Goal: Transaction & Acquisition: Obtain resource

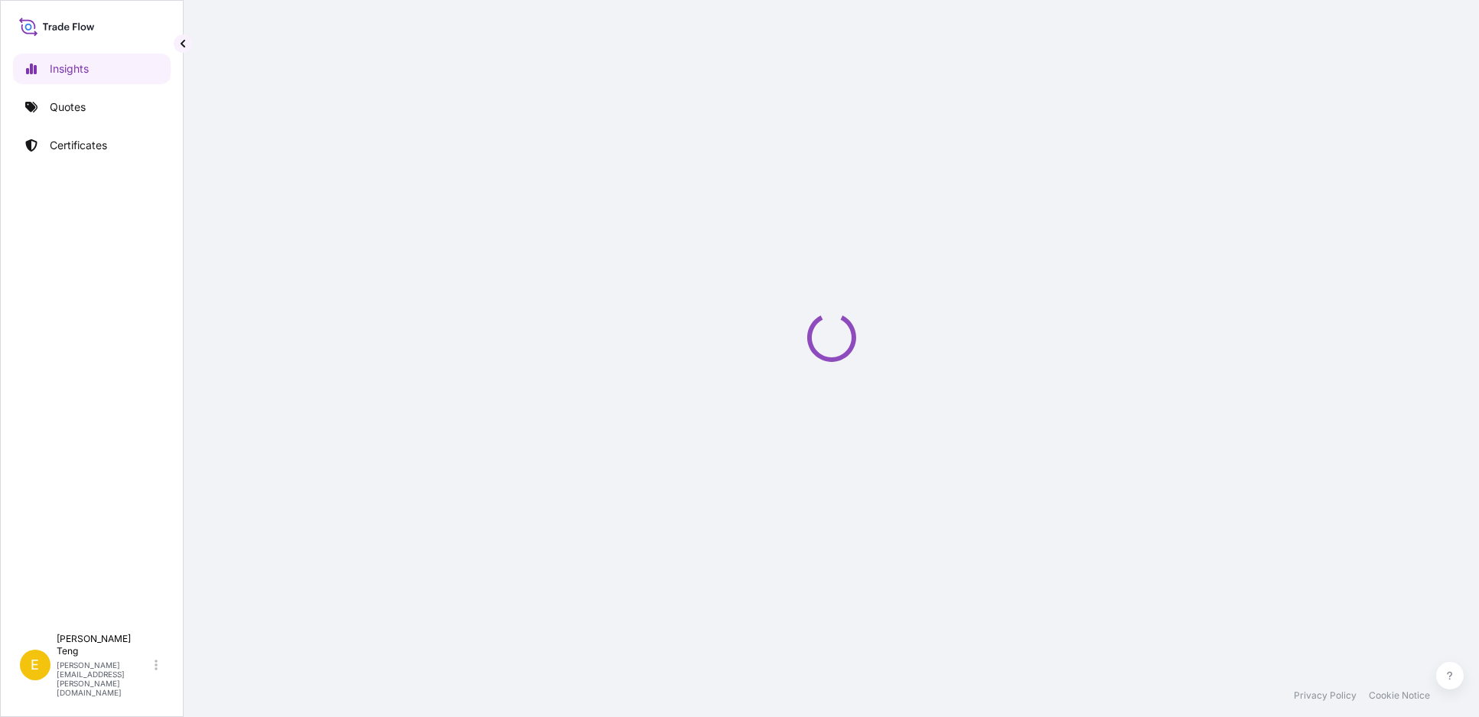
select select "2025"
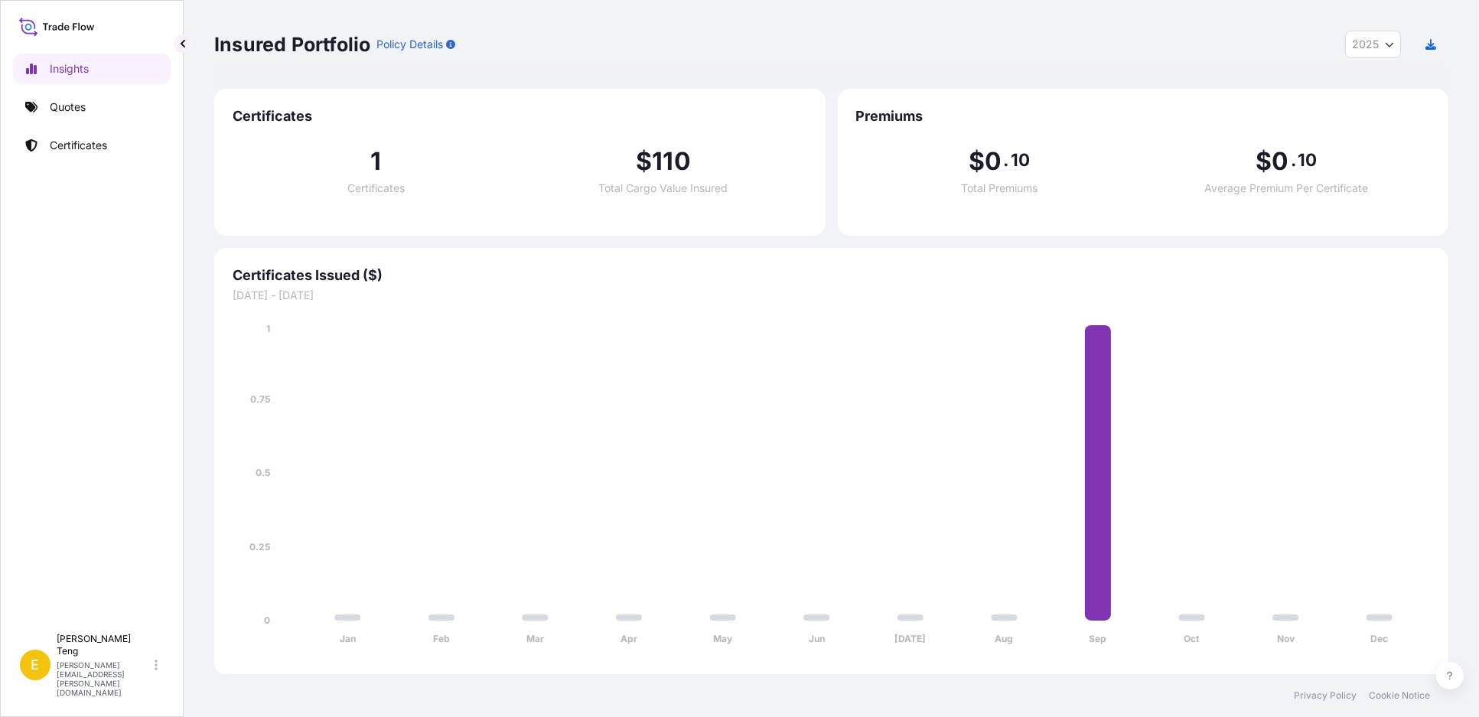
click at [1210, 31] on div "Insured Portfolio Policy Details 2025 2025 2024 2023 2022" at bounding box center [831, 45] width 1235 height 28
click at [68, 110] on p "Quotes" at bounding box center [68, 106] width 36 height 15
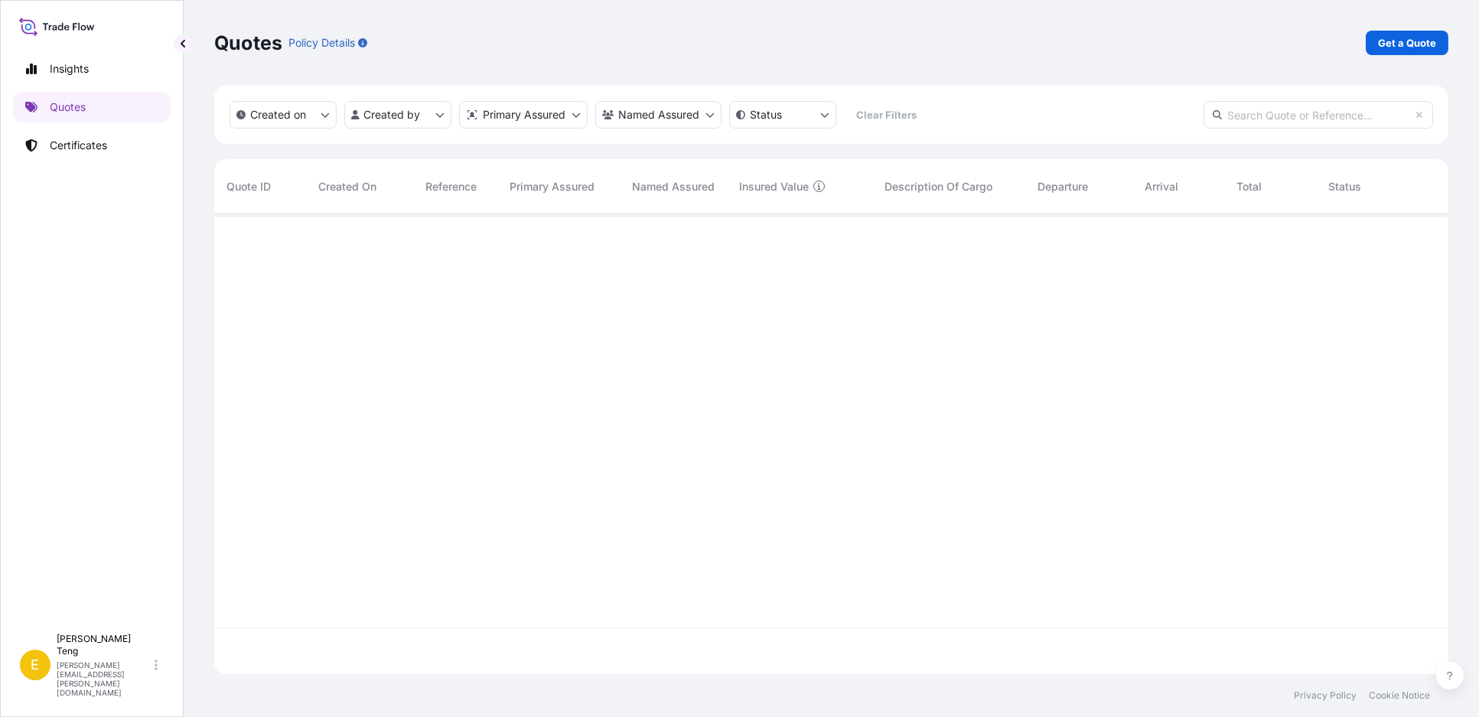
scroll to position [503, 1221]
click at [94, 148] on p "Certificates" at bounding box center [78, 145] width 57 height 15
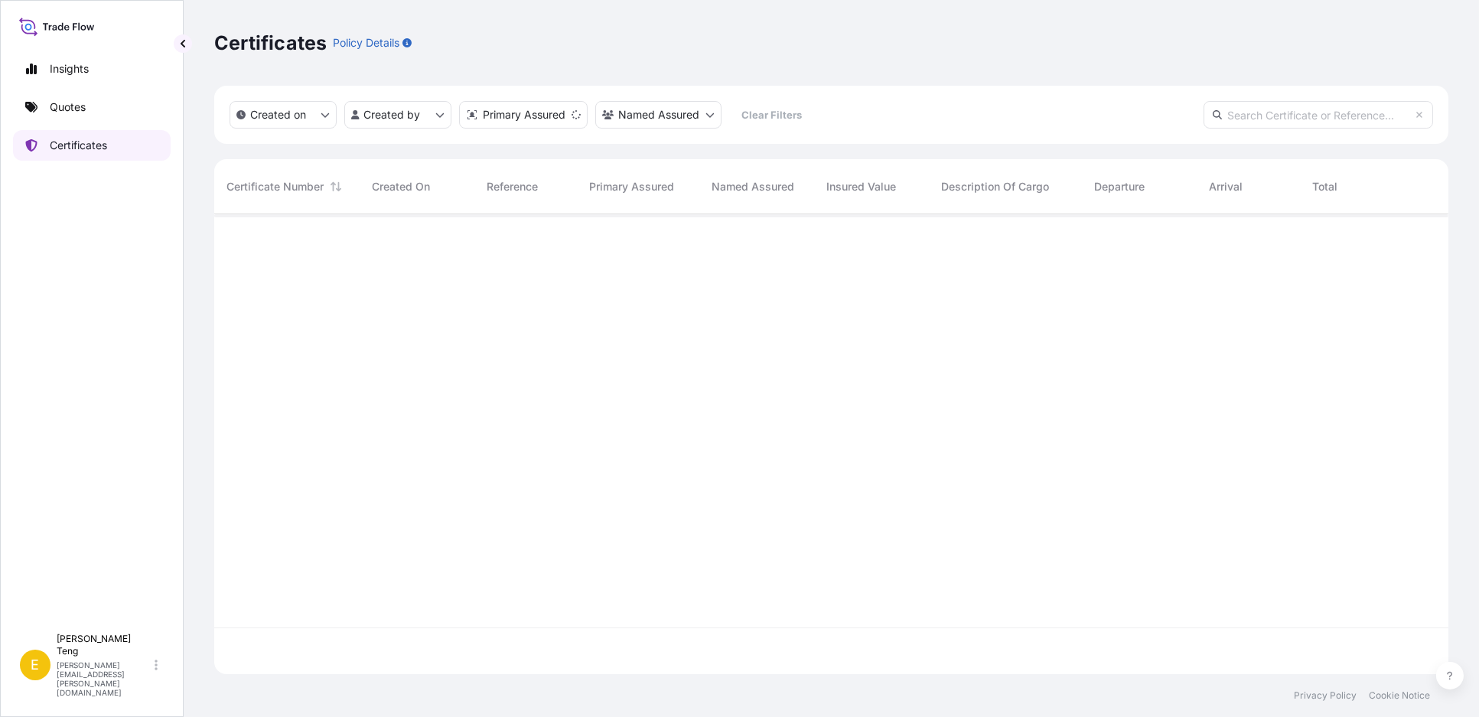
scroll to position [455, 1221]
click at [91, 241] on div "Insights Quotes Certificates" at bounding box center [92, 333] width 158 height 586
click at [111, 143] on link "Certificates" at bounding box center [92, 145] width 158 height 31
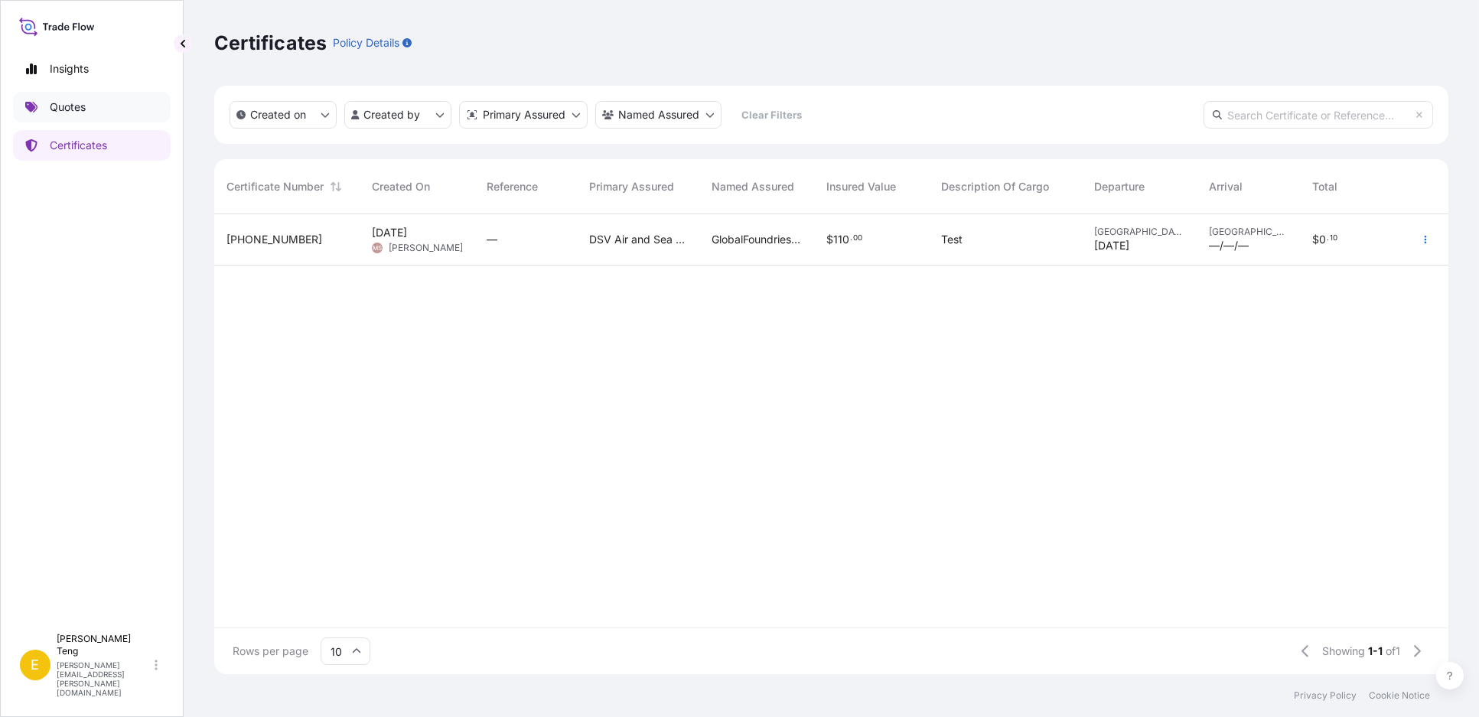
click at [82, 103] on p "Quotes" at bounding box center [68, 106] width 36 height 15
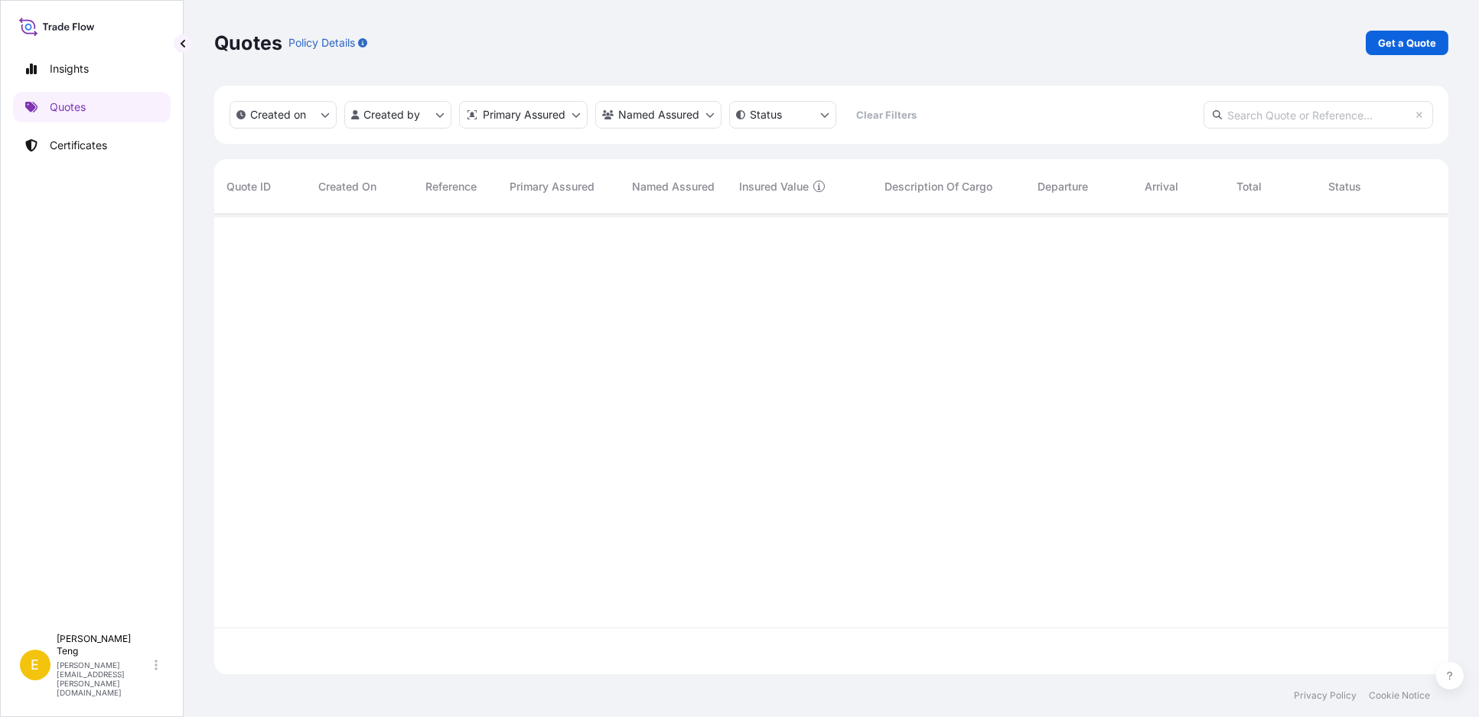
scroll to position [503, 1221]
click at [483, 43] on div "Quotes Policy Details Get a Quote" at bounding box center [831, 43] width 1235 height 24
click at [395, 43] on div "Quotes Policy Details Get a Quote" at bounding box center [831, 43] width 1235 height 24
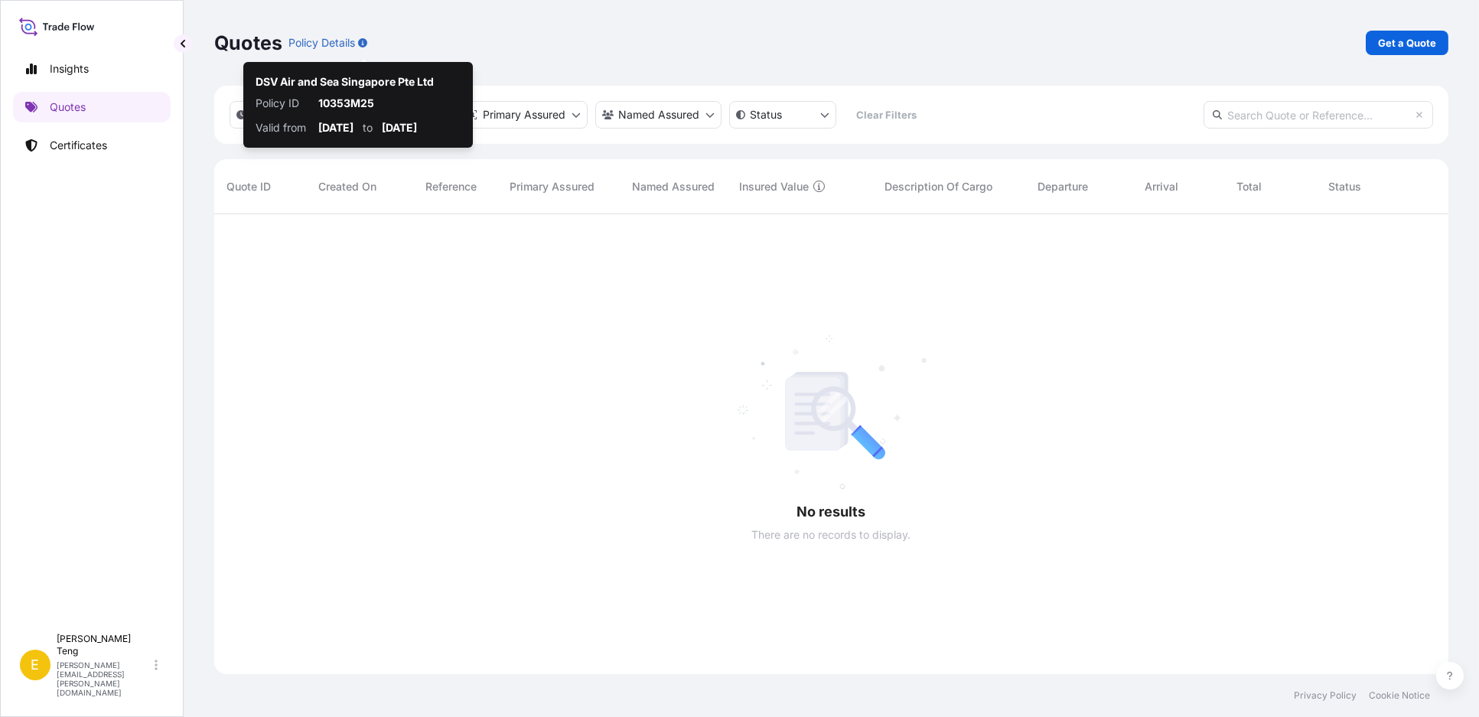
click at [387, 43] on div "Quotes Policy Details Get a Quote" at bounding box center [831, 43] width 1235 height 24
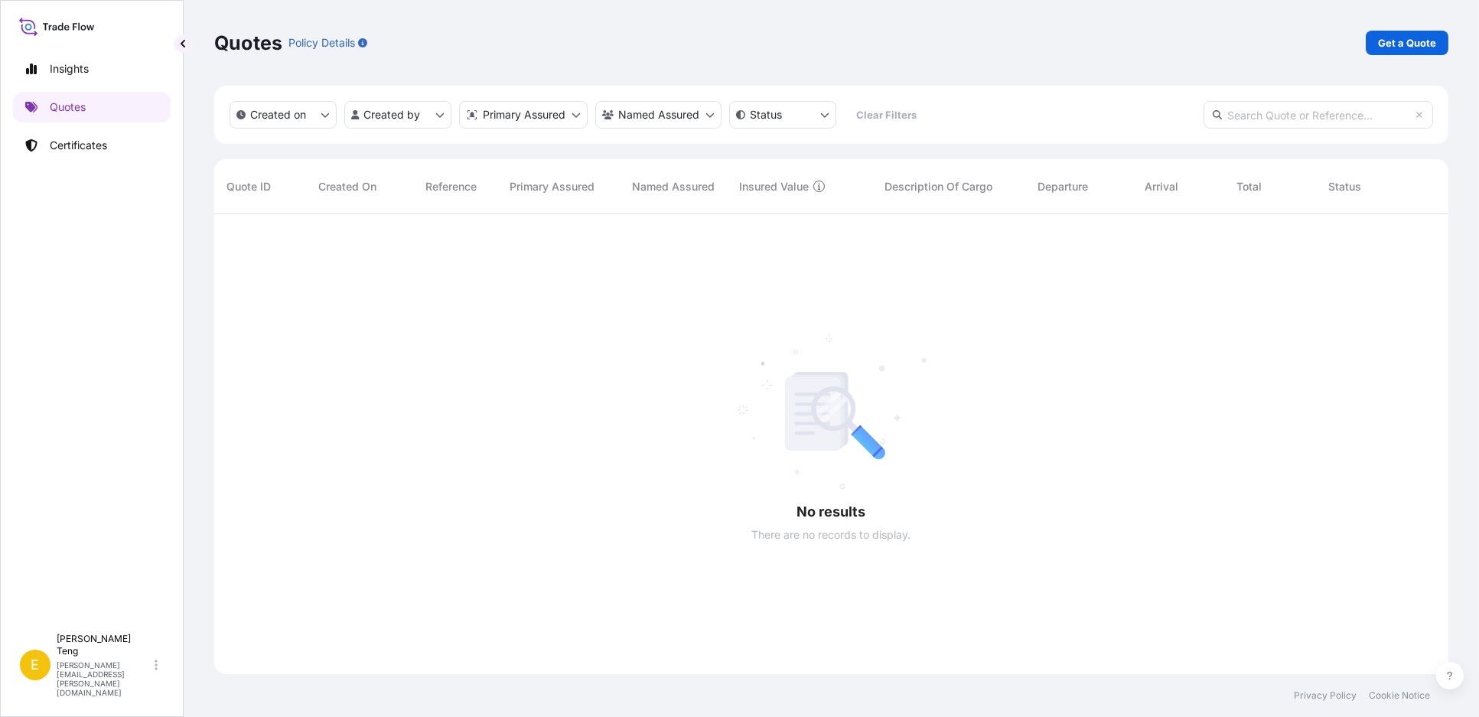
click at [488, 43] on div "Quotes Policy Details Get a Quote" at bounding box center [831, 43] width 1235 height 24
click at [550, 39] on div "Quotes Policy Details Get a Quote" at bounding box center [831, 43] width 1235 height 24
click at [119, 145] on link "Certificates" at bounding box center [92, 145] width 158 height 31
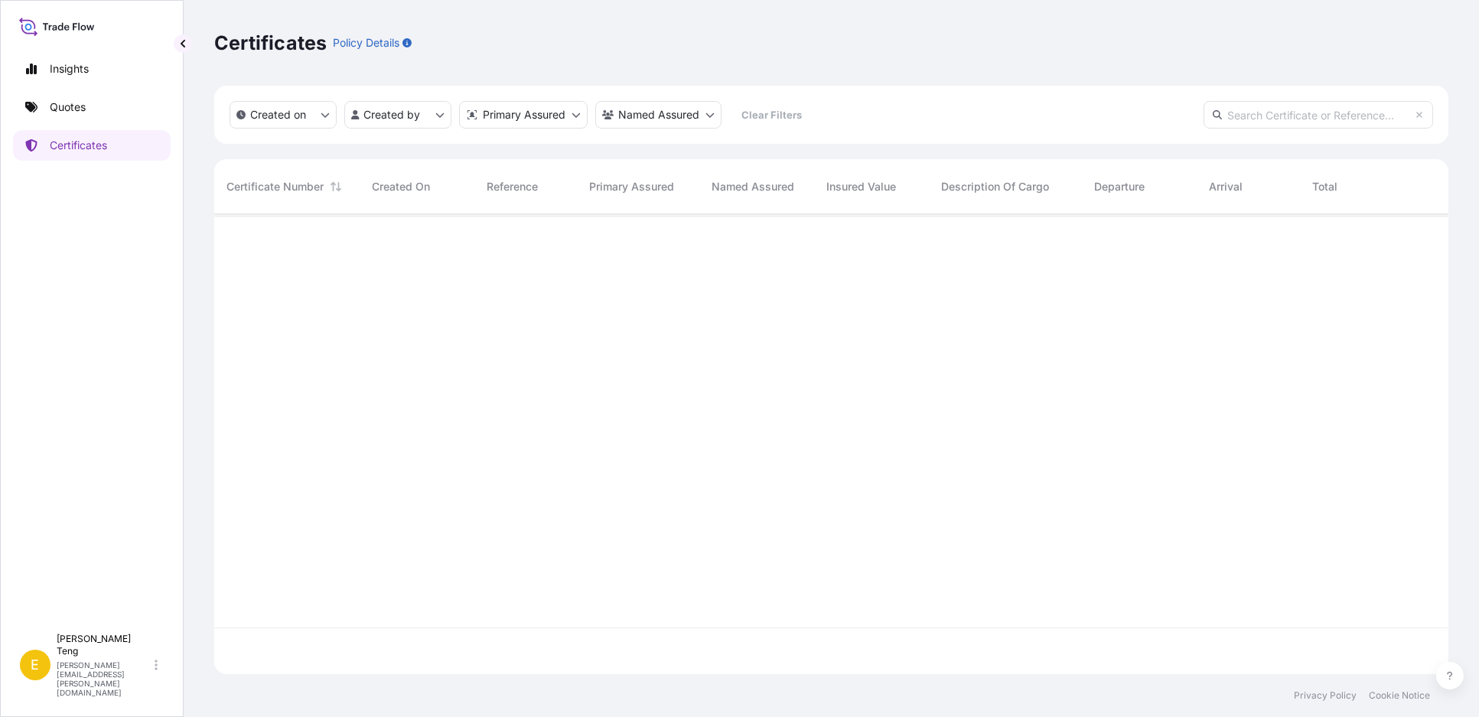
scroll to position [455, 1221]
click at [99, 106] on link "Quotes" at bounding box center [92, 107] width 158 height 31
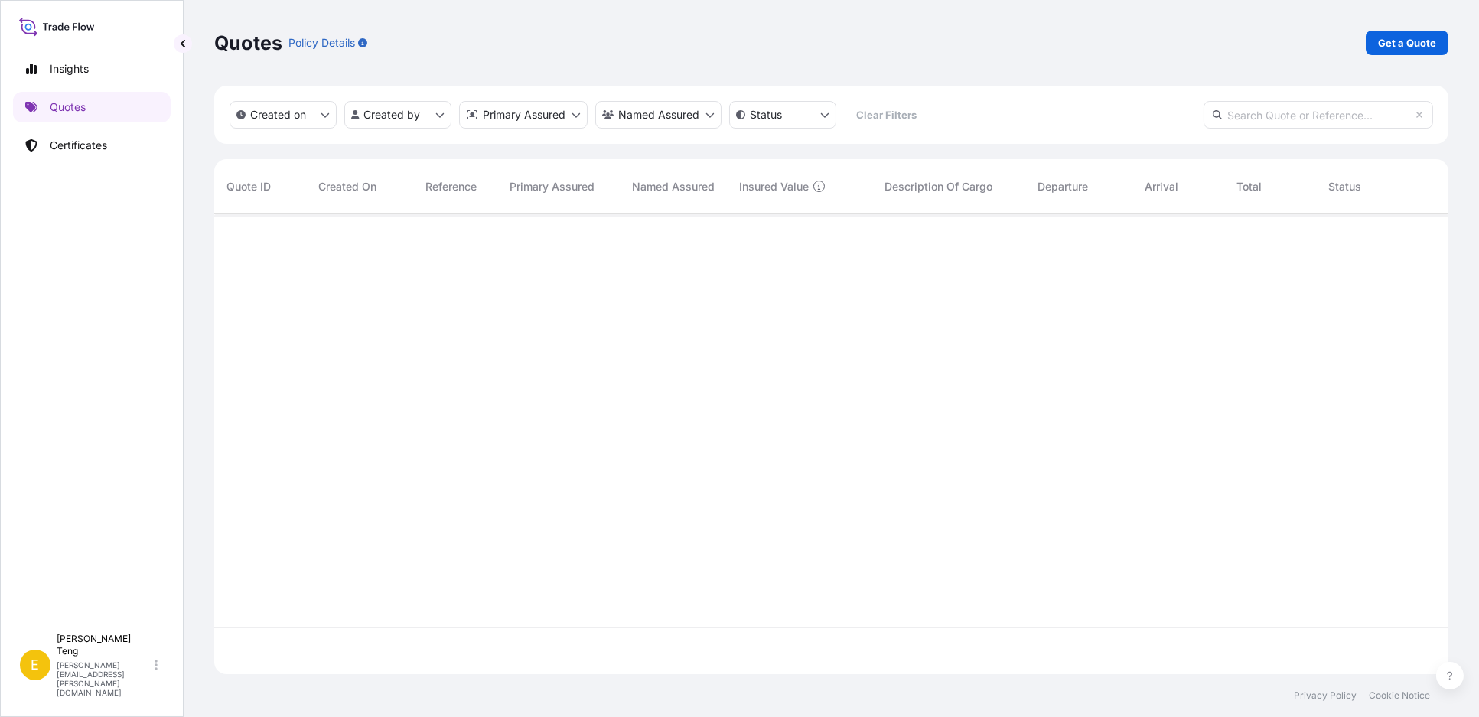
scroll to position [503, 1221]
click at [73, 146] on p "Certificates" at bounding box center [78, 145] width 57 height 15
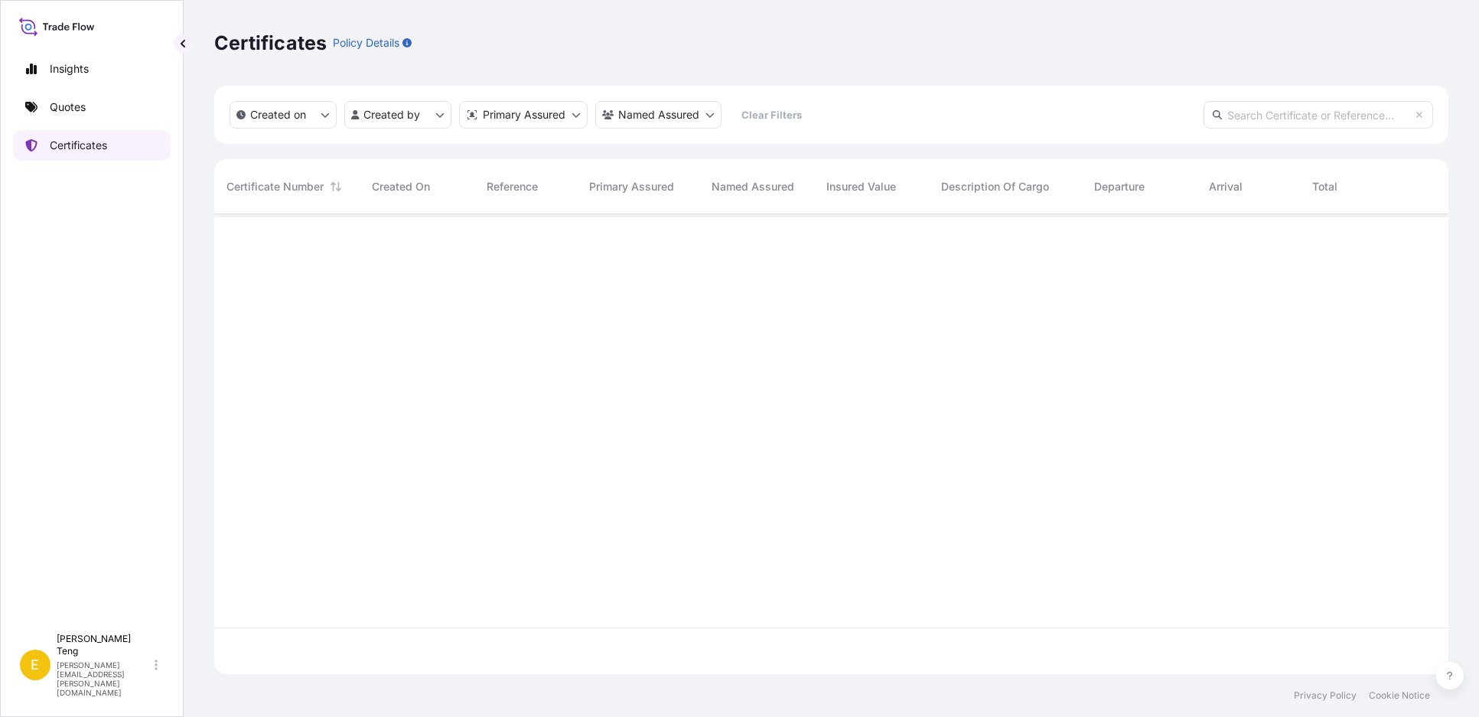
scroll to position [455, 1221]
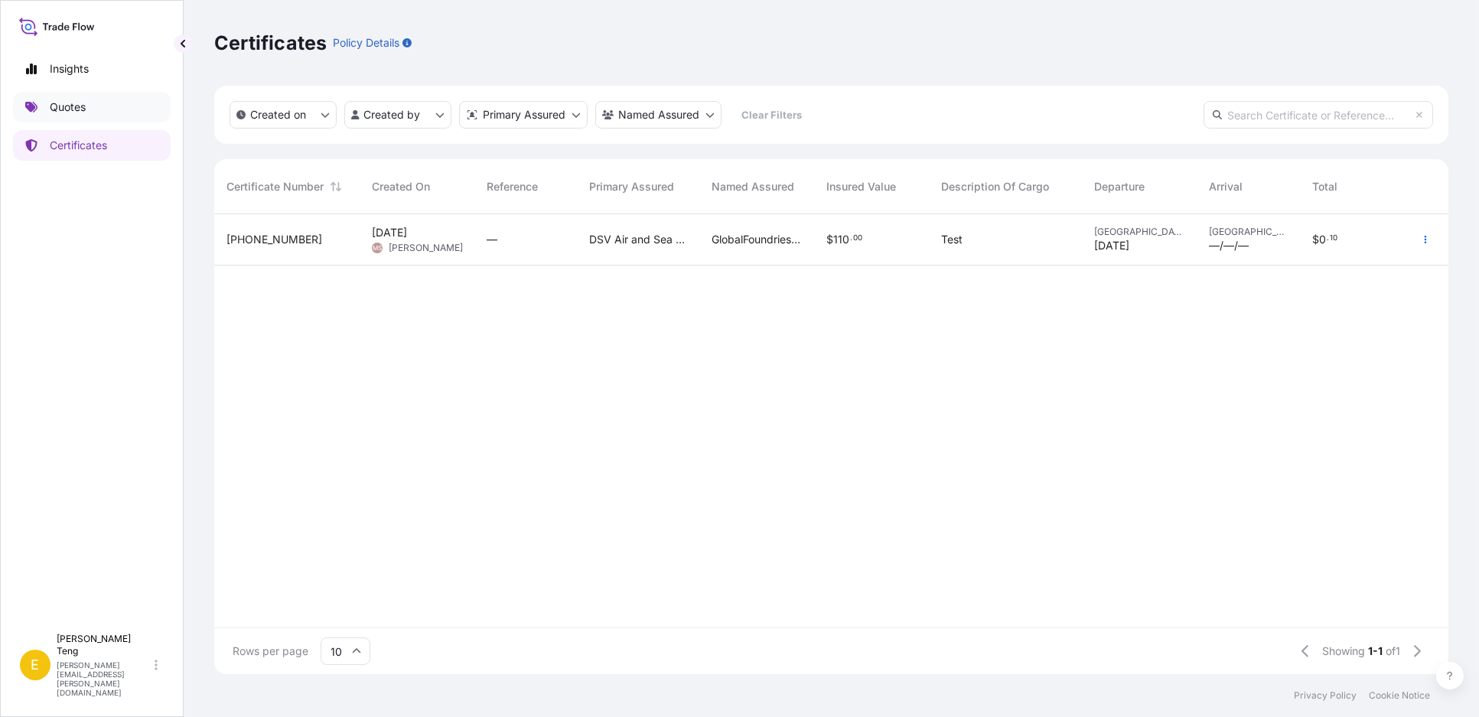
click at [87, 95] on link "Quotes" at bounding box center [92, 107] width 158 height 31
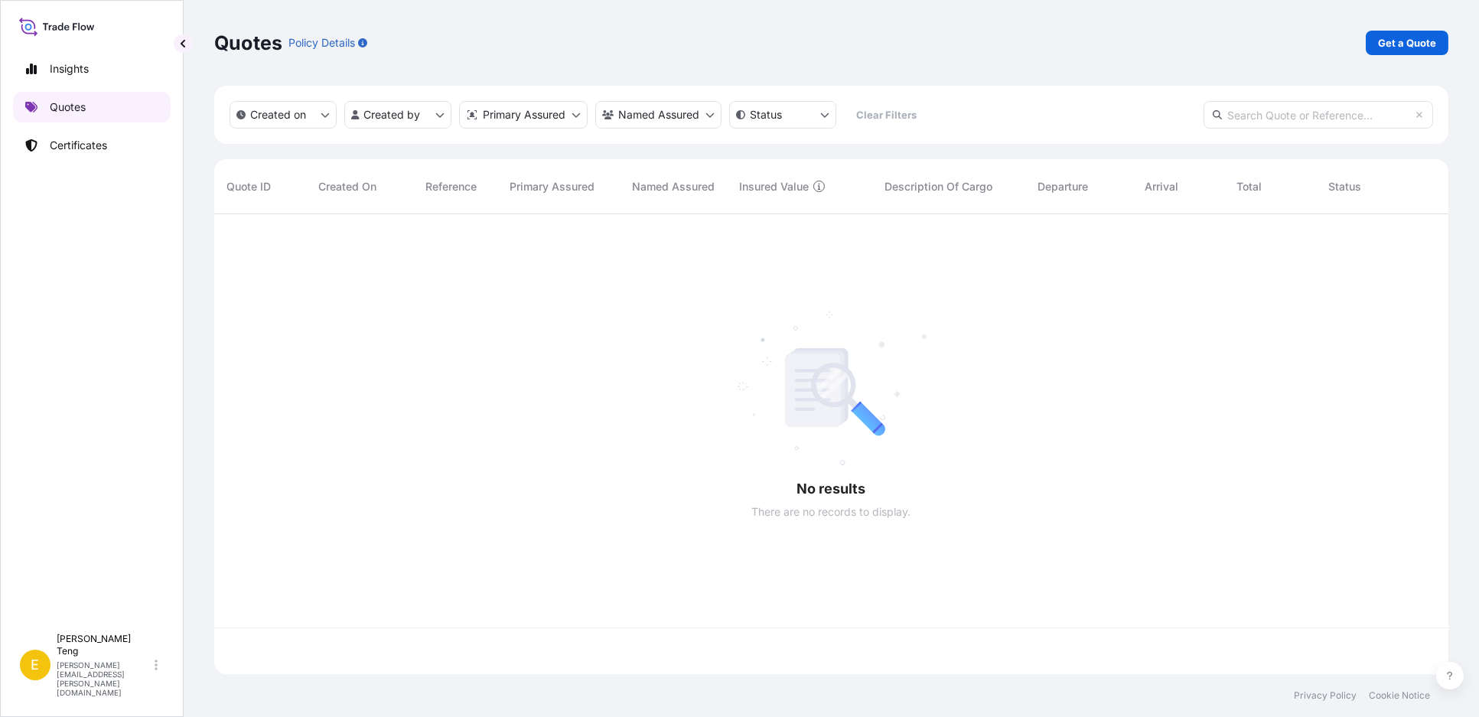
scroll to position [455, 1221]
click at [109, 148] on link "Certificates" at bounding box center [92, 145] width 158 height 31
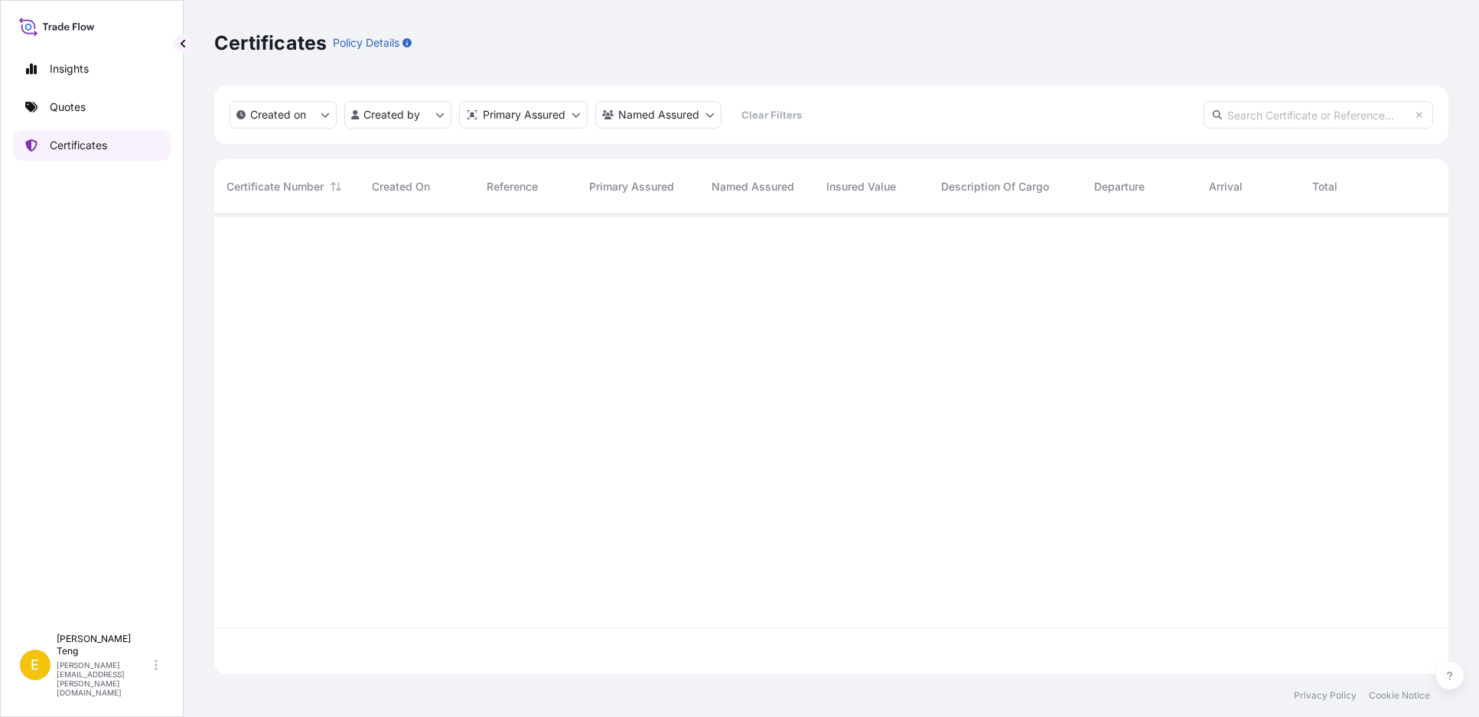
scroll to position [455, 1221]
click at [603, 31] on div "Certificates Policy Details" at bounding box center [831, 43] width 1235 height 24
click at [91, 207] on div "Insights Quotes Certificates" at bounding box center [92, 333] width 158 height 586
click at [86, 237] on div "Insights Quotes Certificates" at bounding box center [92, 333] width 158 height 586
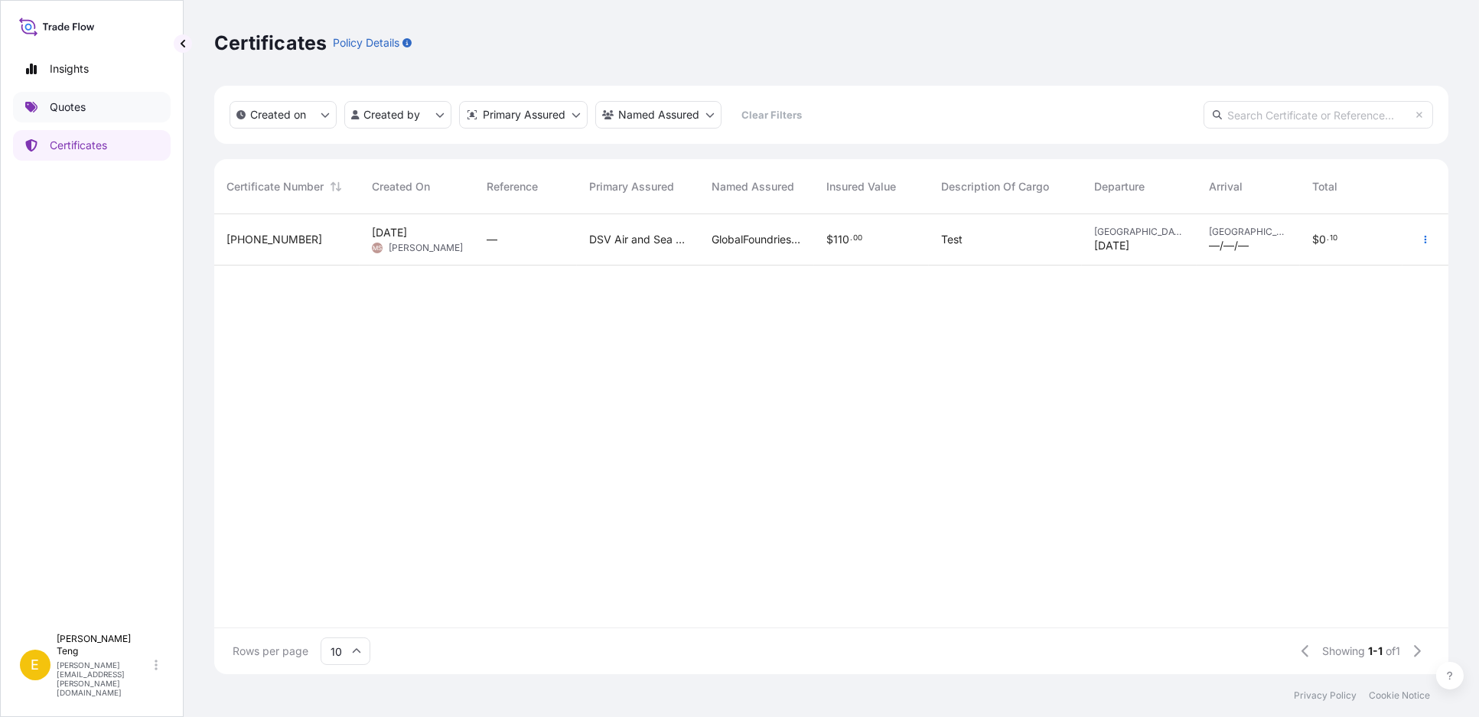
click at [67, 109] on p "Quotes" at bounding box center [68, 106] width 36 height 15
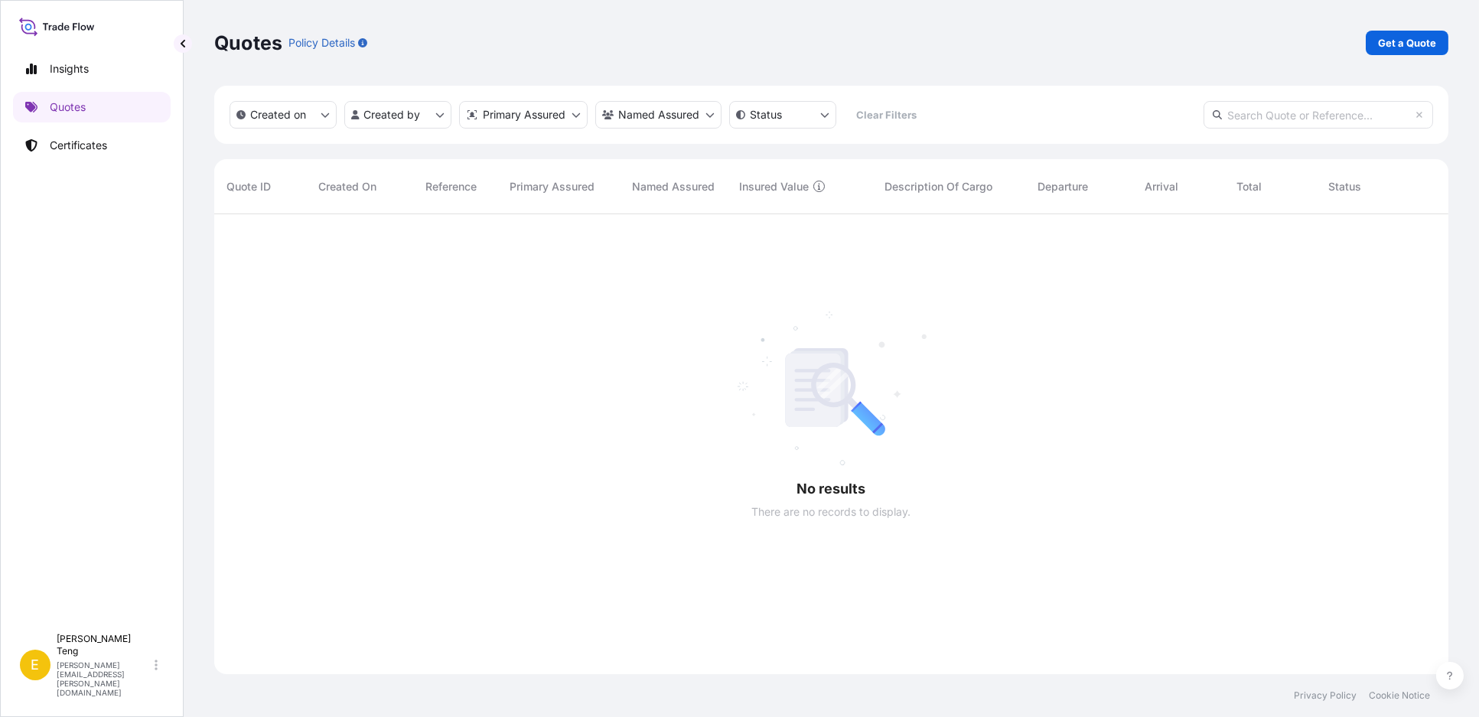
scroll to position [503, 1221]
click at [670, 34] on div "Quotes Policy Details Get a Quote" at bounding box center [831, 43] width 1235 height 24
click at [85, 155] on link "Certificates" at bounding box center [92, 145] width 158 height 31
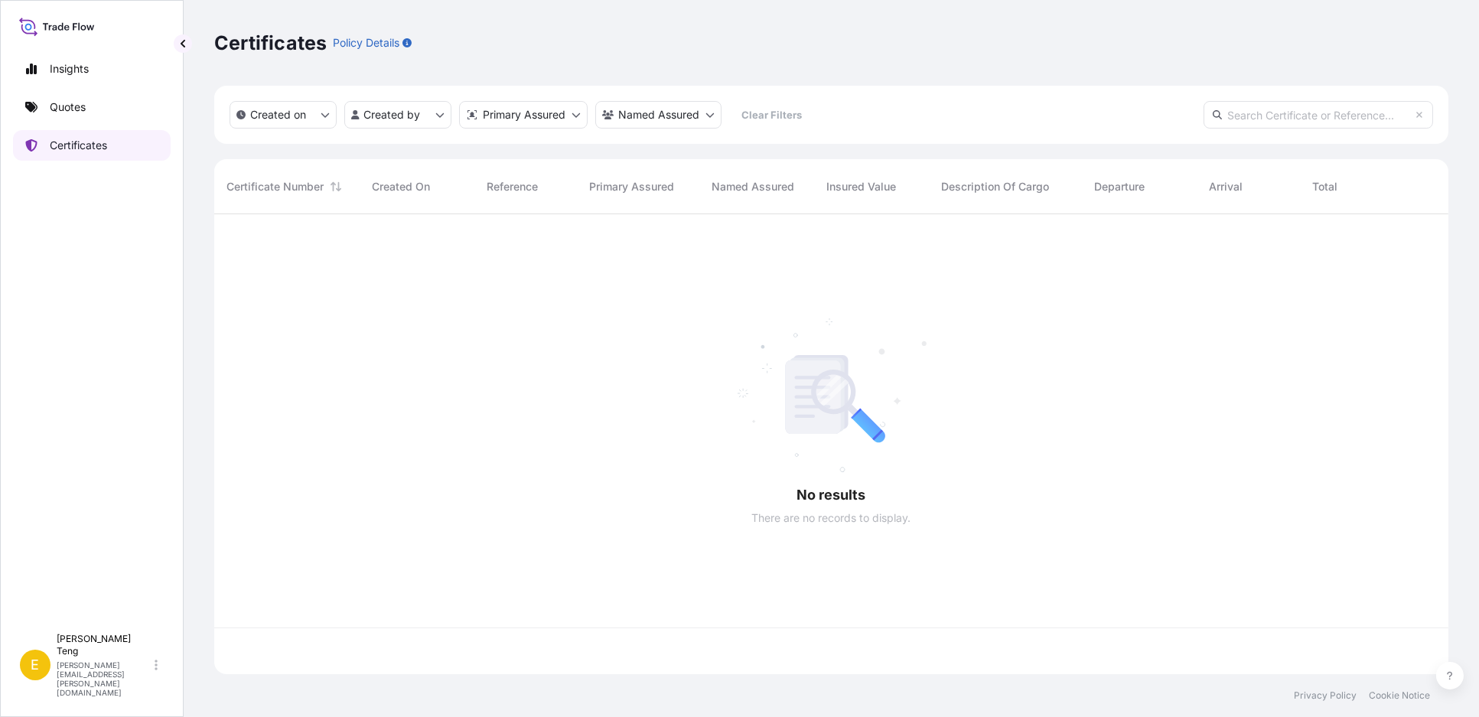
scroll to position [455, 1221]
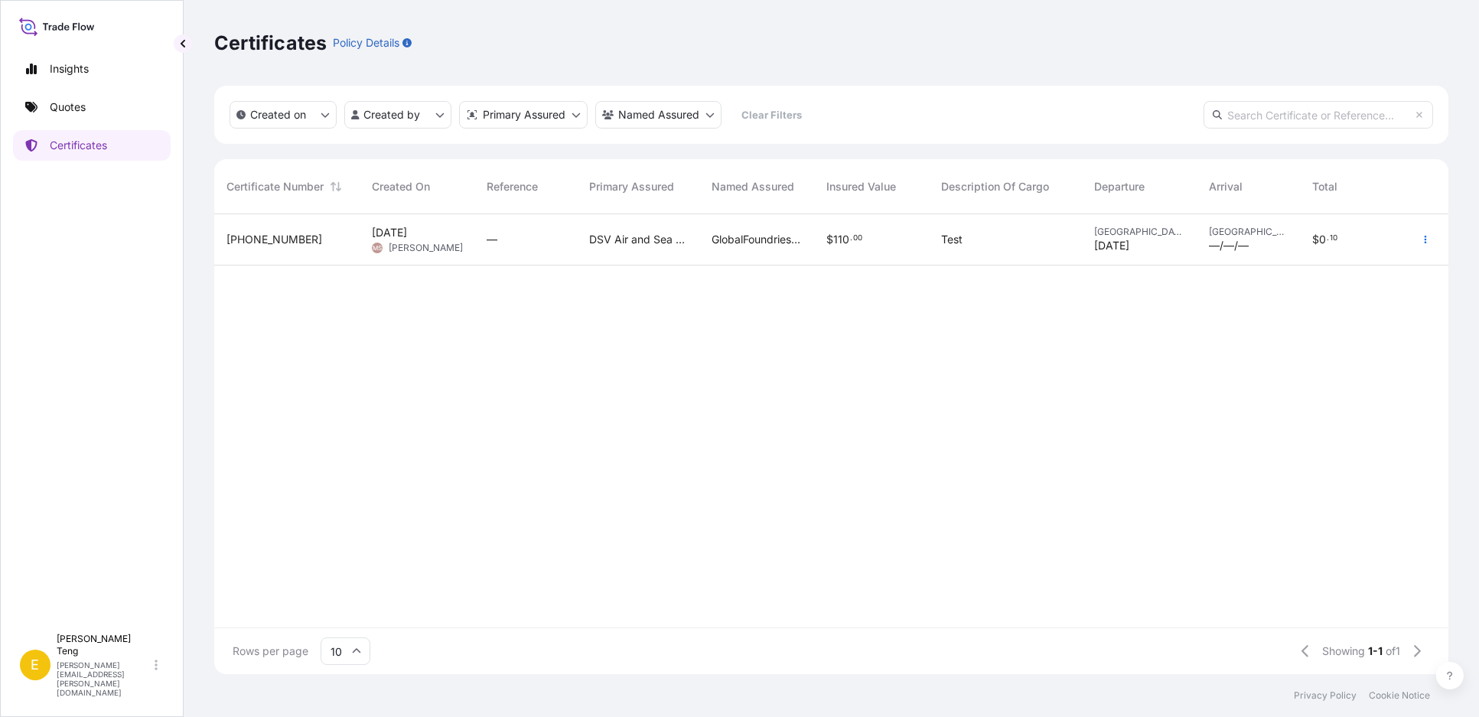
click at [429, 41] on div "Certificates Policy Details" at bounding box center [831, 43] width 1235 height 24
click at [666, 465] on div "32204-1-1 22 Sep 2025 MS Mabel Sim — DSV Air and Sea Singapore Pte Ltd GlobalFo…" at bounding box center [831, 421] width 1235 height 414
click at [387, 236] on span "22 Sep 2025" at bounding box center [389, 232] width 35 height 15
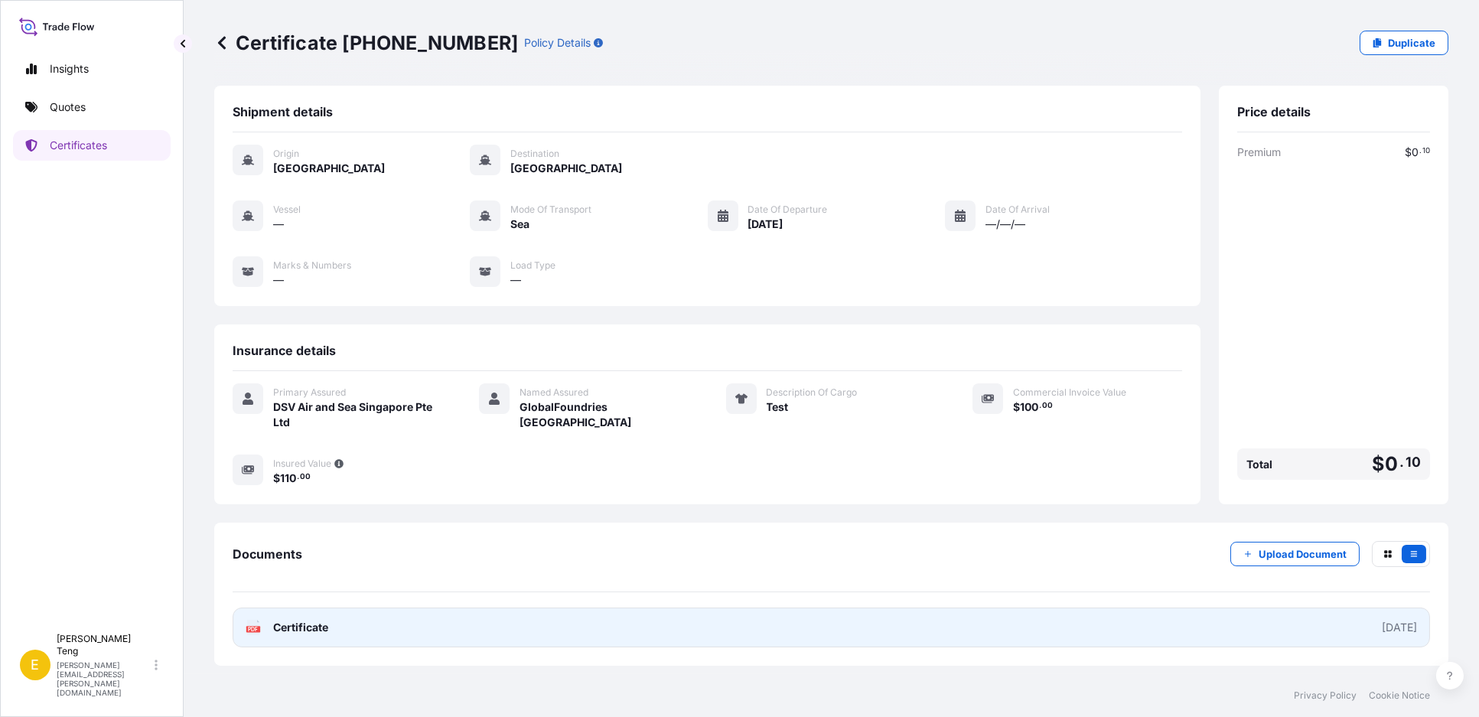
click at [312, 614] on link "PDF Certificate 2025-09-22" at bounding box center [832, 628] width 1198 height 40
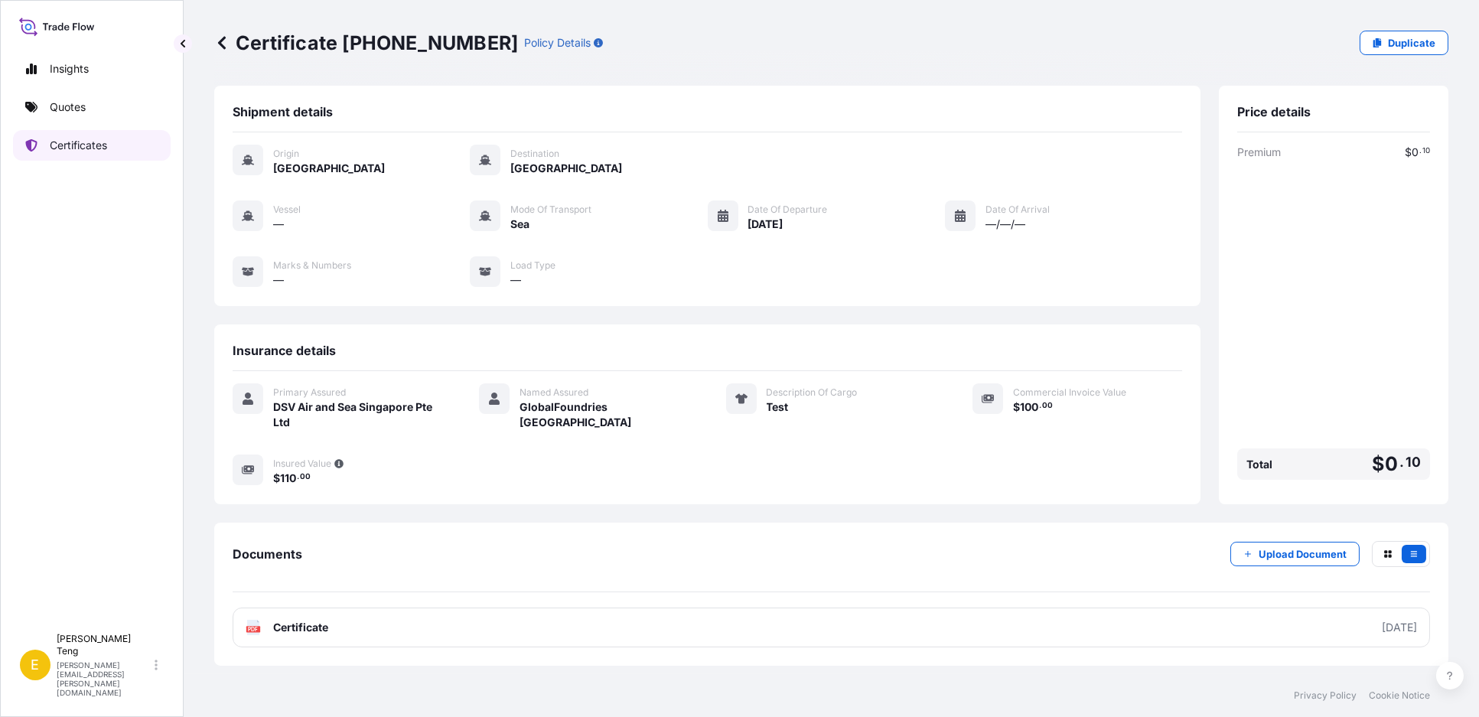
click at [77, 148] on p "Certificates" at bounding box center [78, 145] width 57 height 15
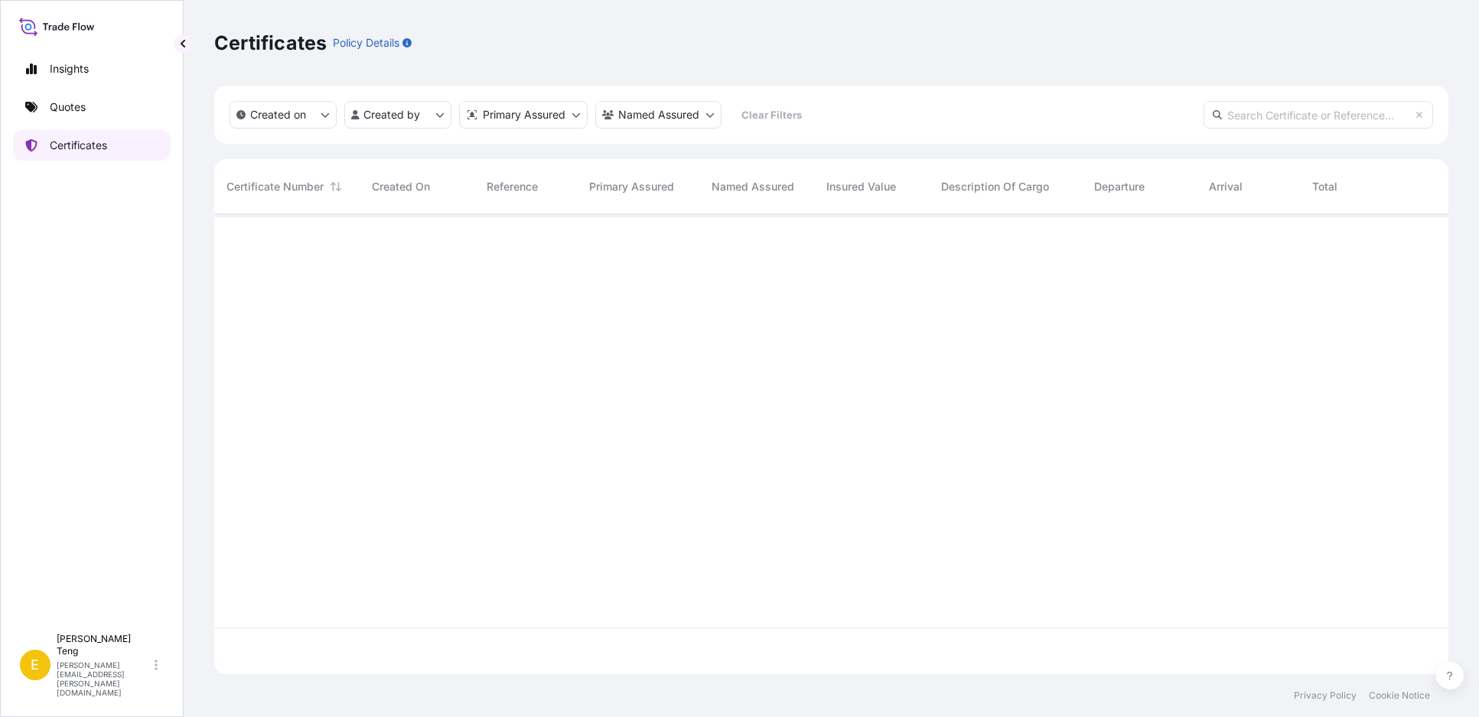
scroll to position [455, 1221]
click at [432, 36] on div "Certificates Policy Details" at bounding box center [831, 43] width 1235 height 24
click at [83, 143] on p "Certificates" at bounding box center [78, 145] width 57 height 15
drag, startPoint x: 1328, startPoint y: 278, endPoint x: 1314, endPoint y: 279, distance: 13.8
click at [1331, 278] on div "32204-1-1 22 Sep 2025 MS Mabel Sim — DSV Air and Sea Singapore Pte Ltd GlobalFo…" at bounding box center [831, 421] width 1235 height 414
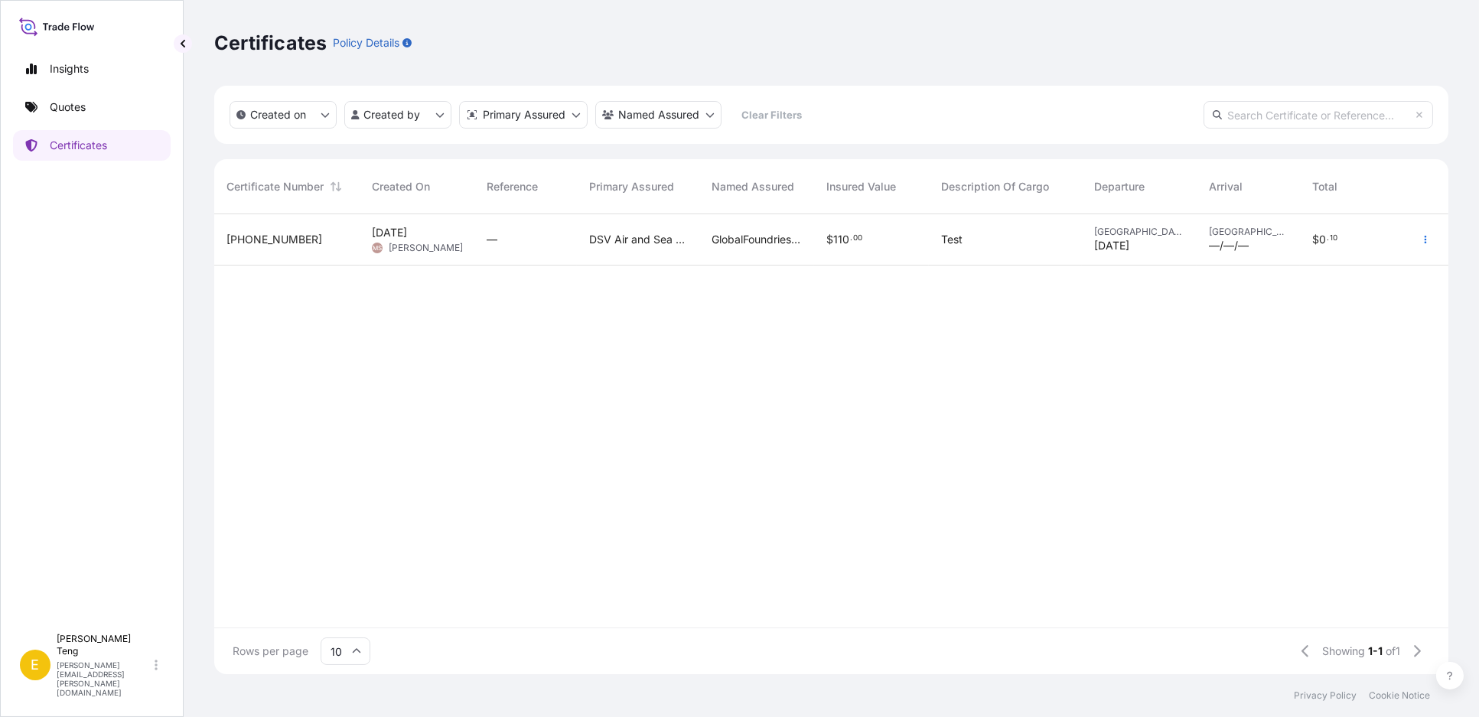
click at [1326, 278] on div "32204-1-1 22 Sep 2025 MS Mabel Sim — DSV Air and Sea Singapore Pte Ltd GlobalFo…" at bounding box center [831, 421] width 1235 height 414
click at [31, 116] on link "Quotes" at bounding box center [92, 107] width 158 height 31
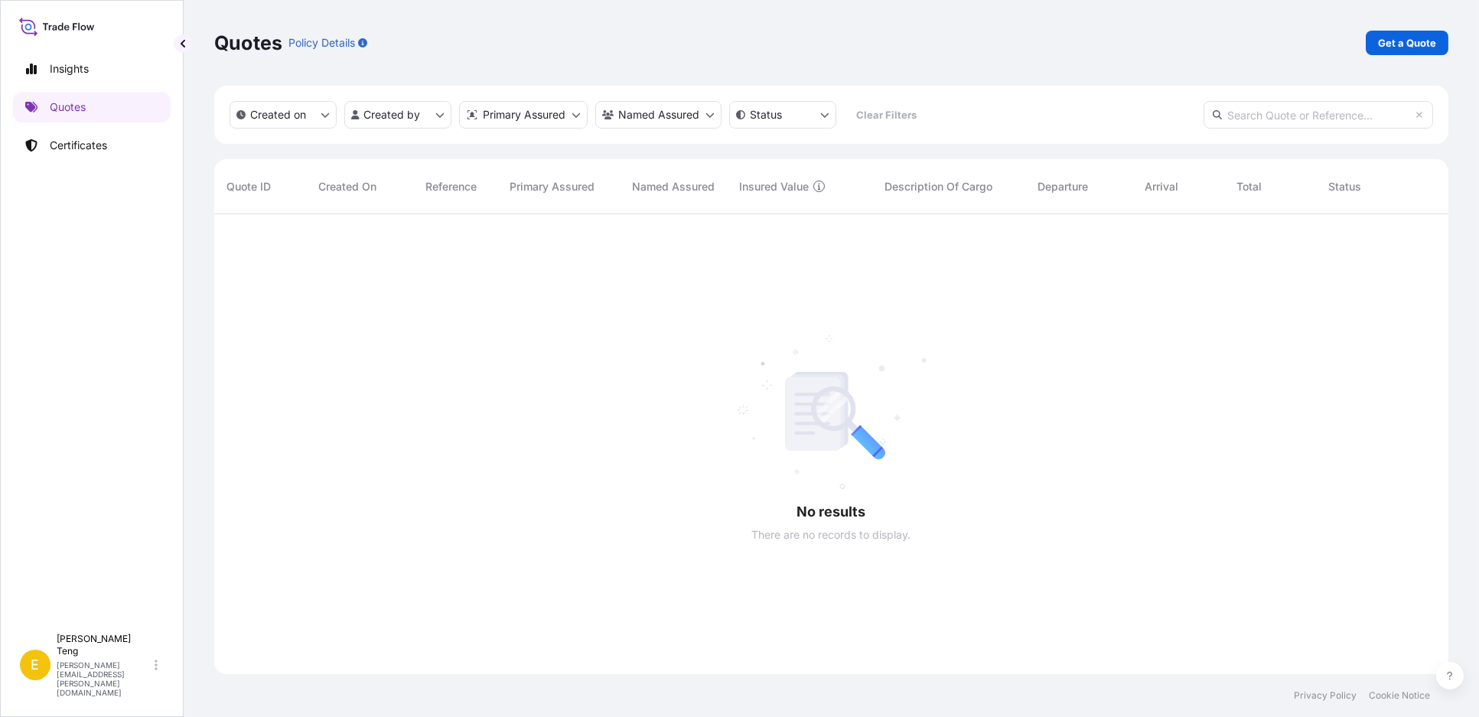
scroll to position [503, 1221]
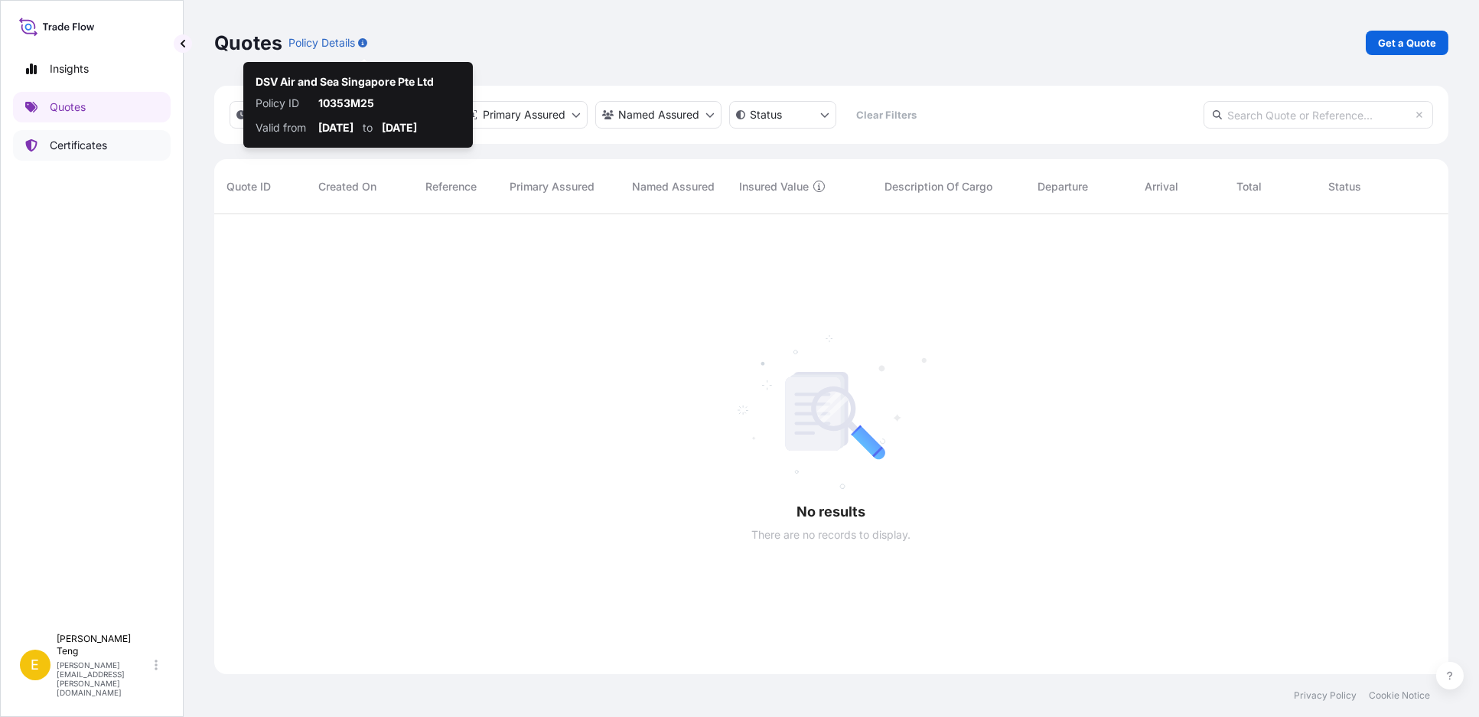
click at [87, 145] on p "Certificates" at bounding box center [78, 145] width 57 height 15
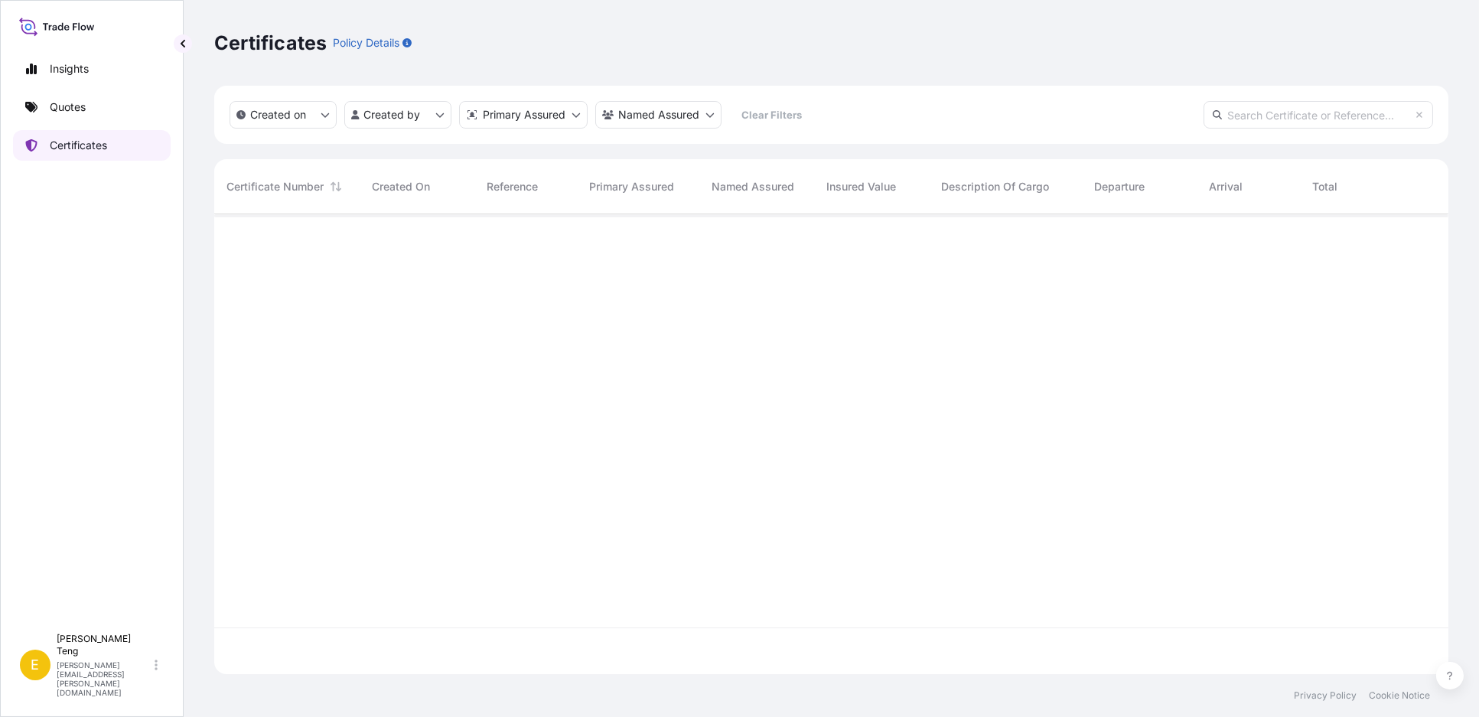
scroll to position [455, 1221]
click at [1042, 46] on div "Certificates Policy Details" at bounding box center [831, 43] width 1235 height 24
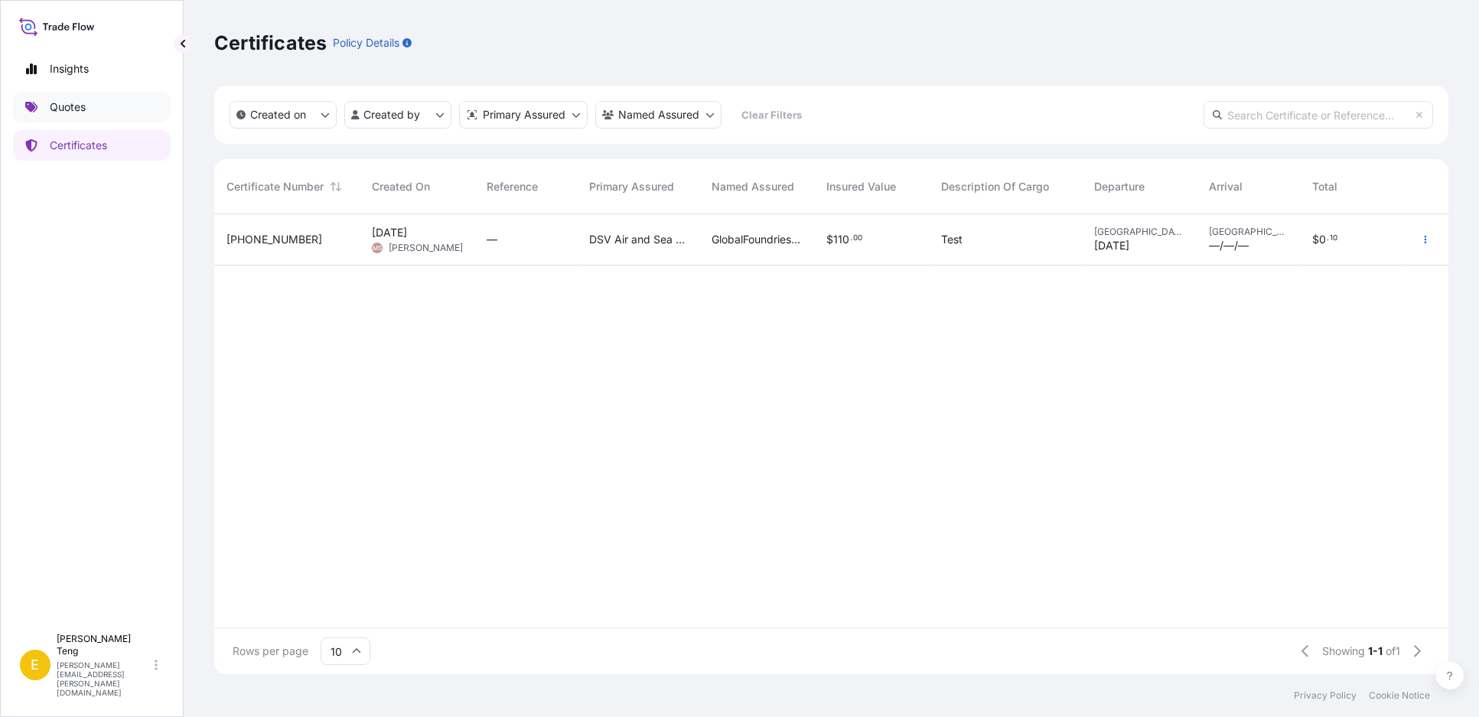
click at [115, 115] on link "Quotes" at bounding box center [92, 107] width 158 height 31
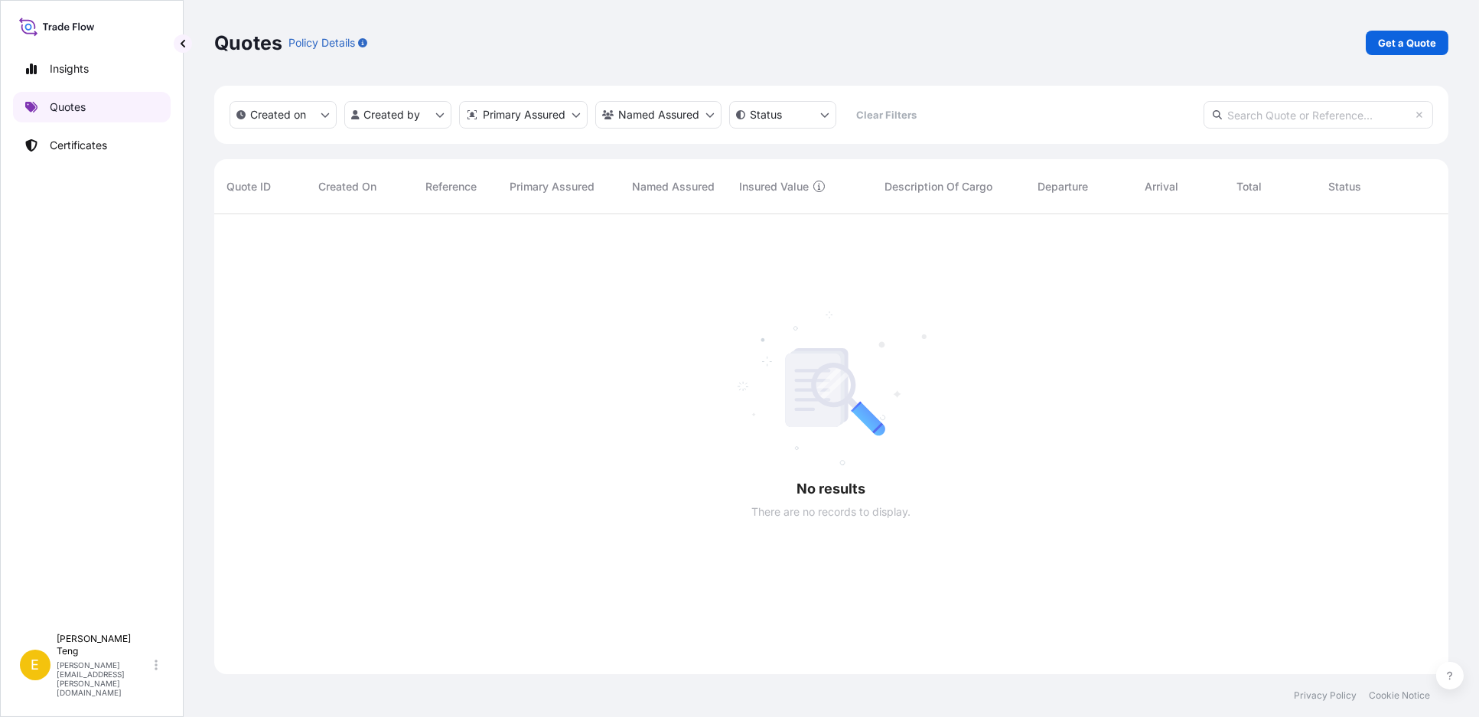
scroll to position [503, 1221]
click at [544, 43] on div "Quotes Policy Details Get a Quote" at bounding box center [831, 43] width 1235 height 24
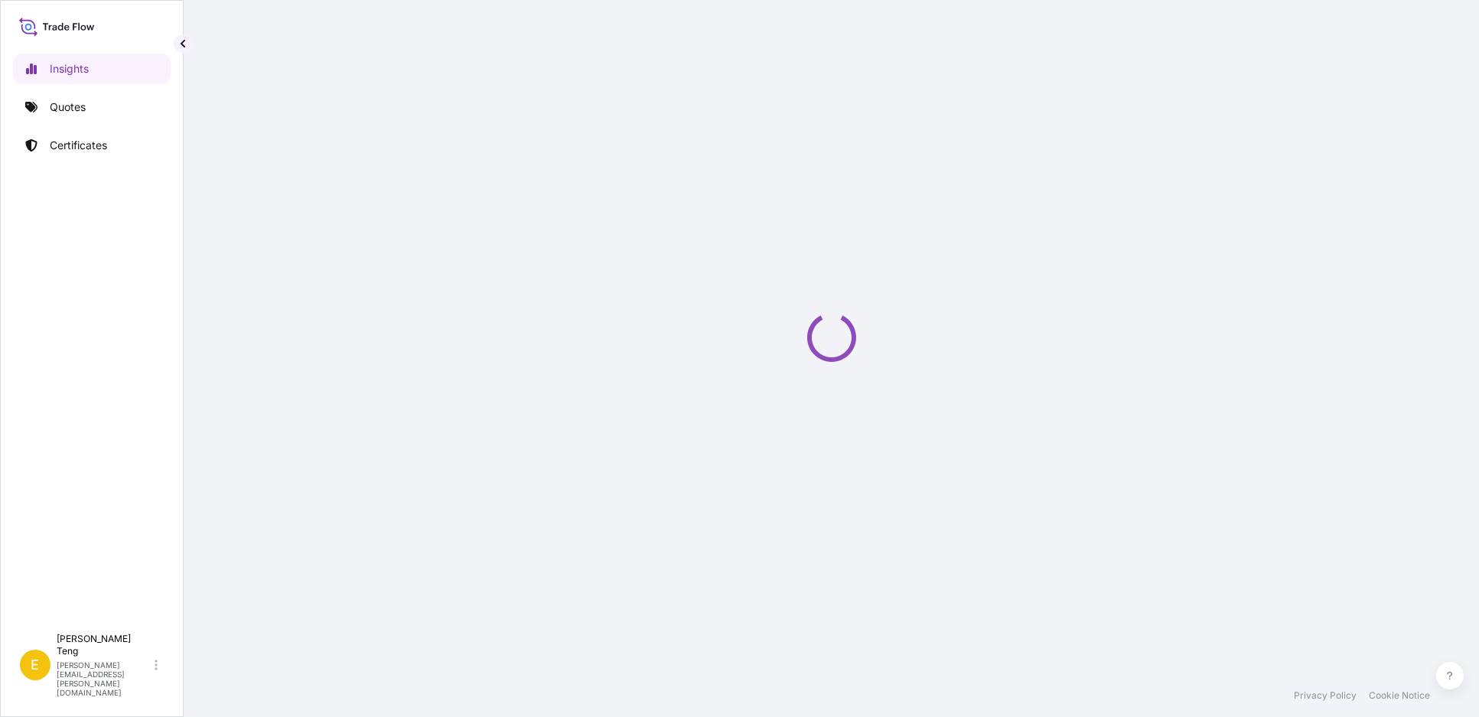
select select "2025"
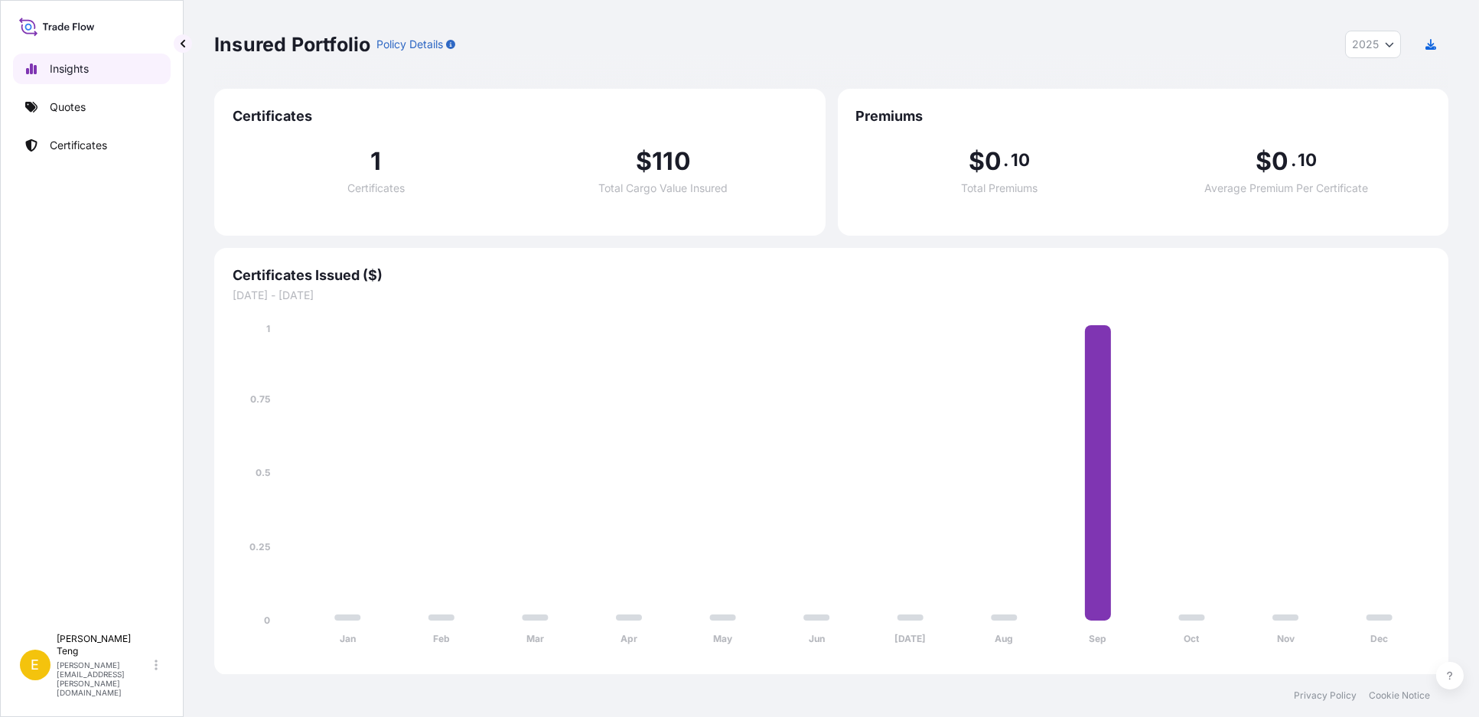
click at [80, 64] on p "Insights" at bounding box center [69, 68] width 39 height 15
click at [1389, 45] on icon "Year Selector" at bounding box center [1390, 45] width 8 height 5
click at [1287, 48] on div "Insured Portfolio Policy Details 2025 2025 2024 2023 2022" at bounding box center [831, 45] width 1235 height 28
click at [1295, 42] on div "Insured Portfolio Policy Details 2025 2025 2024 2023 2022" at bounding box center [831, 45] width 1235 height 28
click at [1321, 38] on div "Insured Portfolio Policy Details 2025 2025 2024 2023 2022" at bounding box center [831, 45] width 1235 height 28
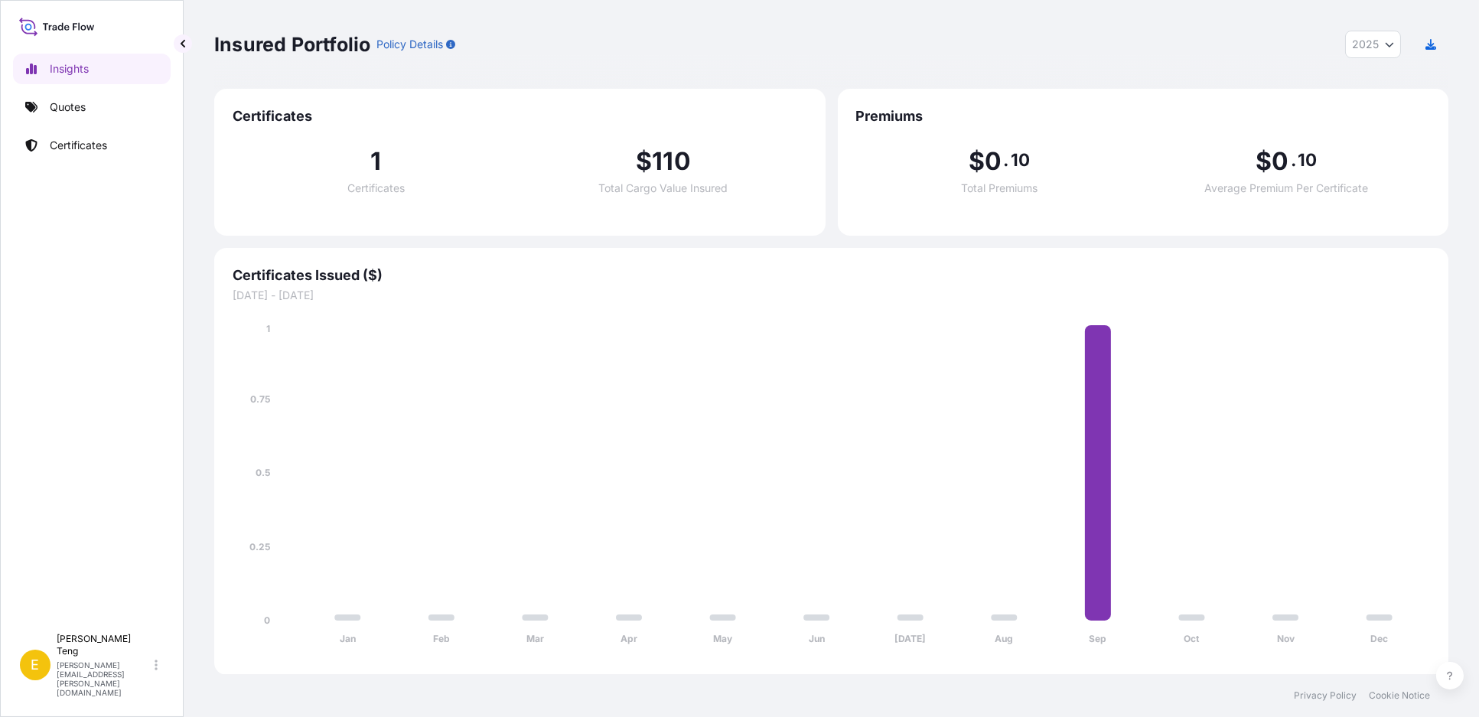
drag, startPoint x: 641, startPoint y: 67, endPoint x: 638, endPoint y: 44, distance: 22.4
click at [641, 58] on div "Insured Portfolio Policy Details 2025 2025 2024 2023 2022" at bounding box center [831, 44] width 1235 height 89
click at [669, 36] on div "Insured Portfolio Policy Details 2025 2025 2024 2023 2022" at bounding box center [831, 45] width 1235 height 28
click at [497, 44] on div "Insured Portfolio Policy Details 2025 2025 2024 2023 2022" at bounding box center [831, 45] width 1235 height 28
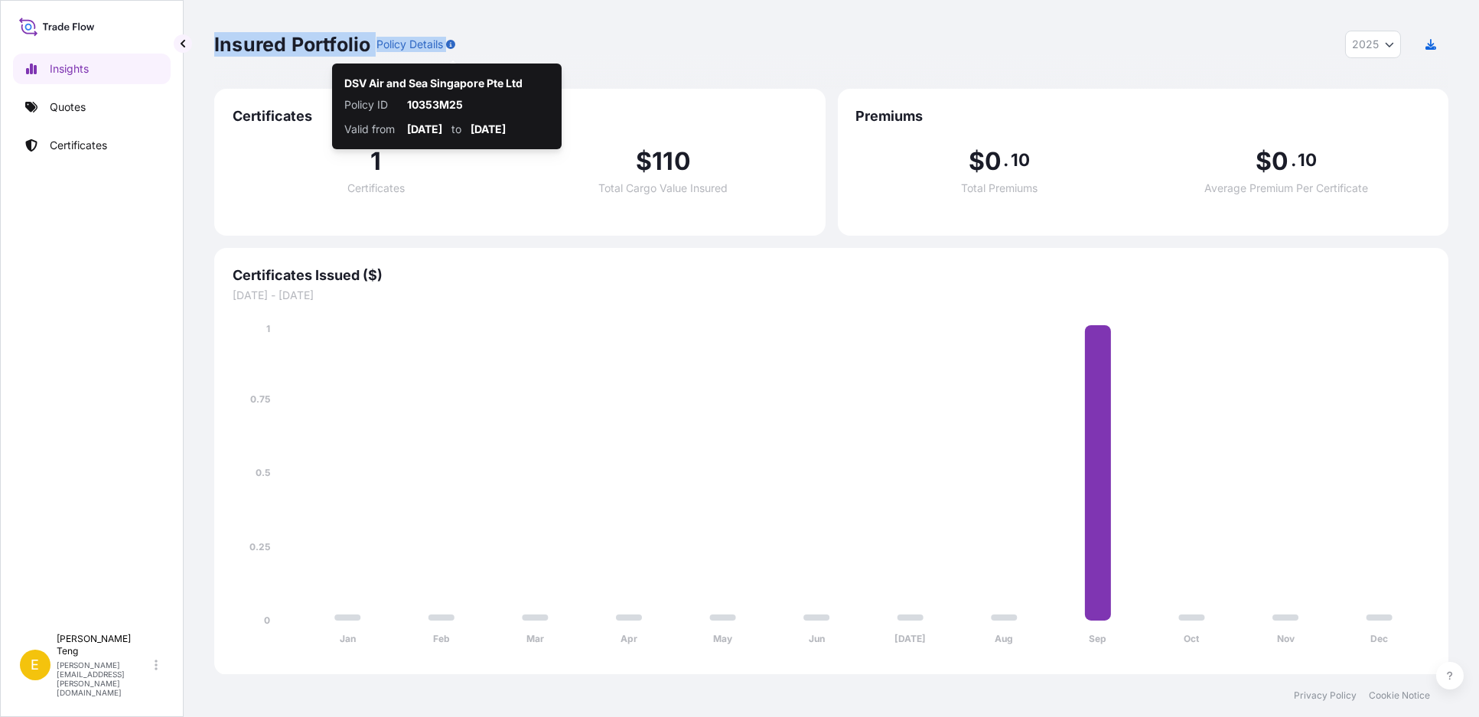
drag, startPoint x: 214, startPoint y: 41, endPoint x: 466, endPoint y: 45, distance: 251.8
click at [466, 45] on div "Insured Portfolio Policy Details 2025 2025 2024 2023 2022" at bounding box center [831, 45] width 1235 height 28
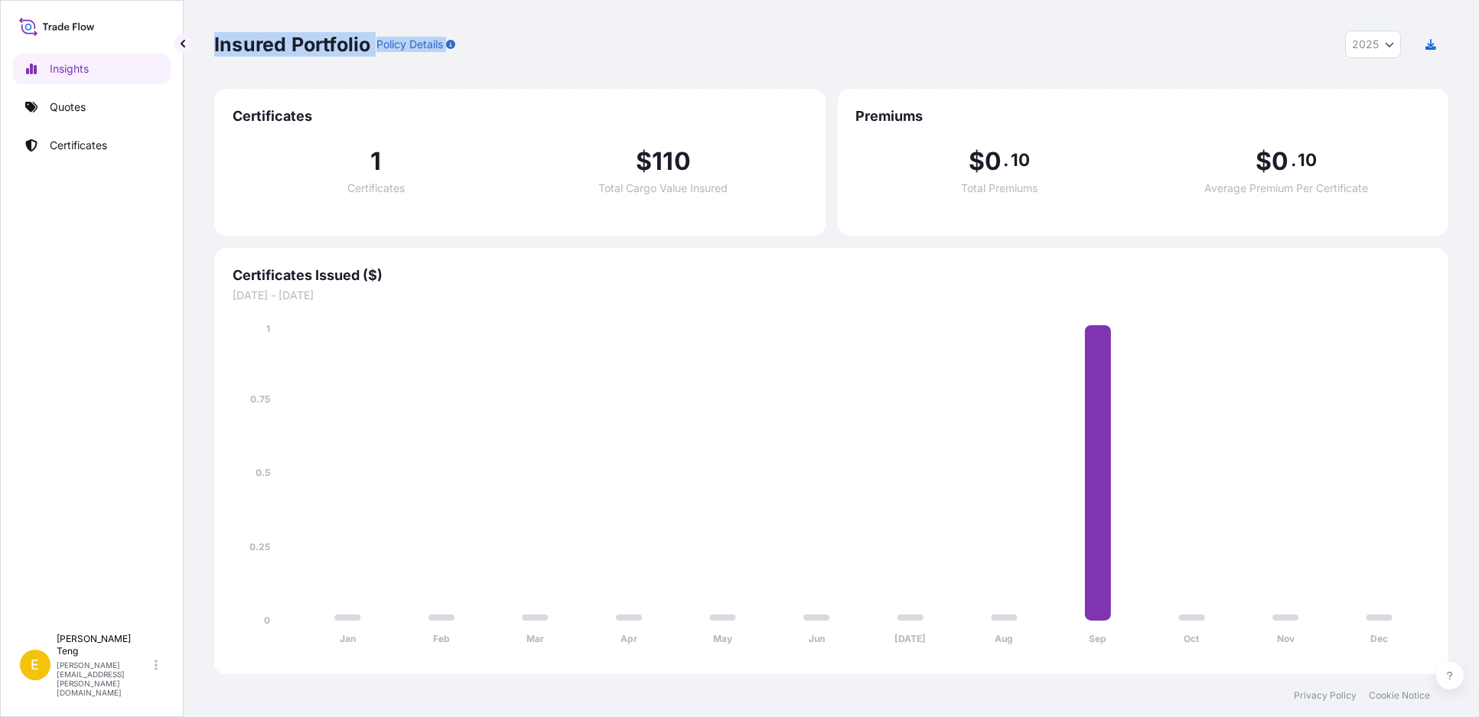
click at [520, 51] on div "Insured Portfolio Policy Details 2025 2025 2024 2023 2022" at bounding box center [831, 45] width 1235 height 28
drag, startPoint x: 504, startPoint y: 49, endPoint x: 212, endPoint y: 50, distance: 292.4
click at [212, 50] on div "Insured Portfolio Policy Details 2025 2025 2024 2023 2022 Certificates 1 Certif…" at bounding box center [832, 337] width 1296 height 674
